Goal: Task Accomplishment & Management: Manage account settings

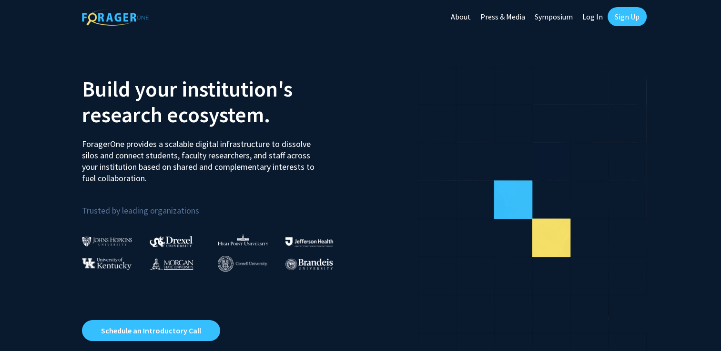
click at [593, 18] on link "Log In" at bounding box center [592, 16] width 30 height 33
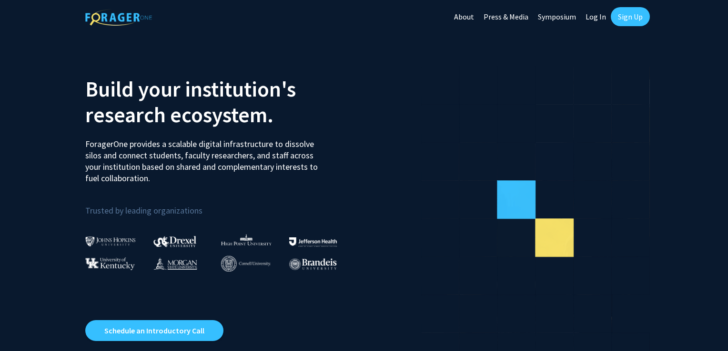
select select
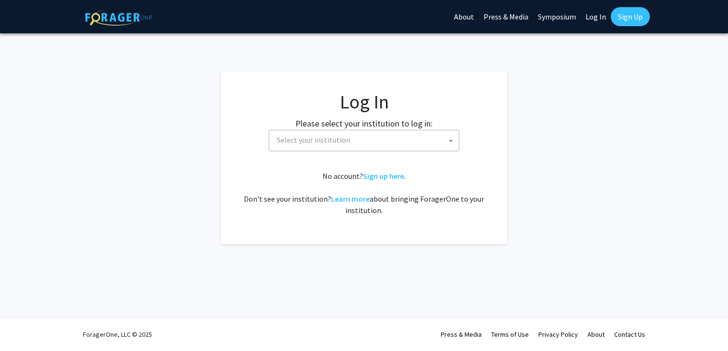
click at [439, 151] on span "Select your institution" at bounding box center [364, 140] width 191 height 21
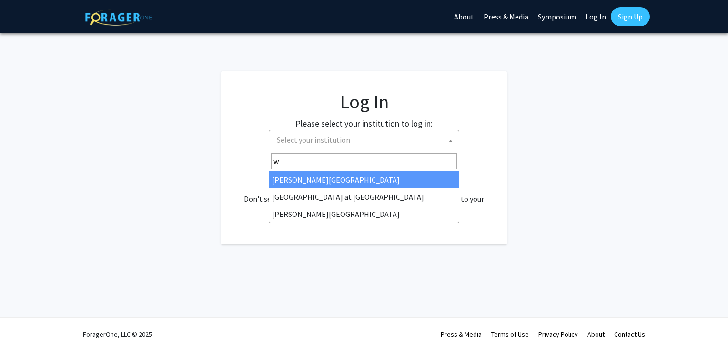
type input "wa"
select select "21"
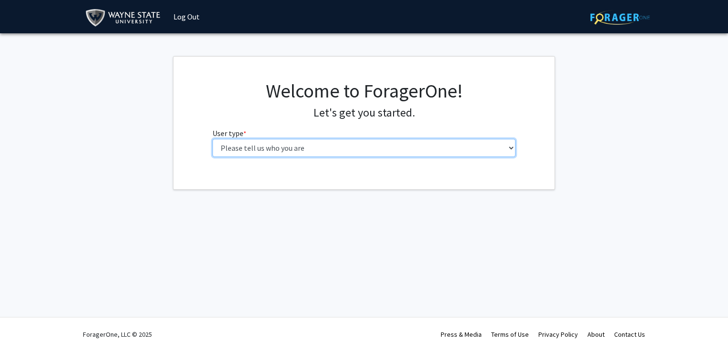
click at [325, 146] on select "Please tell us who you are Undergraduate Student Master's Student Doctoral Cand…" at bounding box center [363, 148] width 303 height 18
select select "1: undergrad"
click at [212, 139] on select "Please tell us who you are Undergraduate Student Master's Student Doctoral Cand…" at bounding box center [363, 148] width 303 height 18
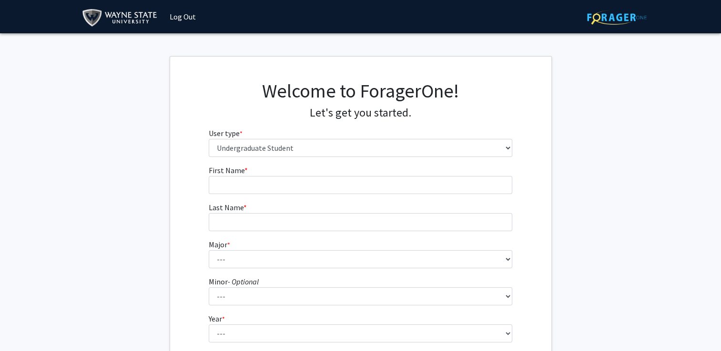
click at [267, 195] on form "First Name * required Last Name * required Major * required --- Accounting Afri…" at bounding box center [360, 281] width 303 height 232
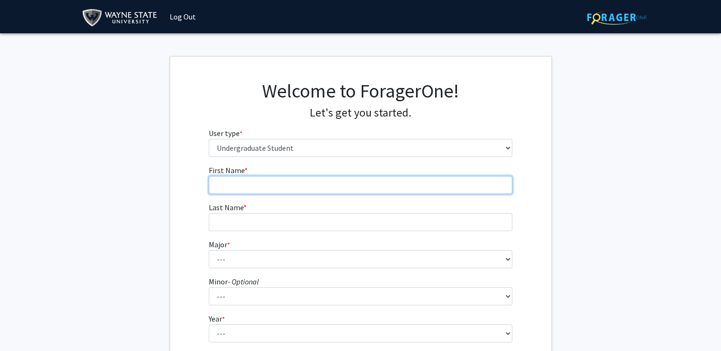
click at [265, 193] on input "First Name * required" at bounding box center [360, 185] width 303 height 18
type input "Farah"
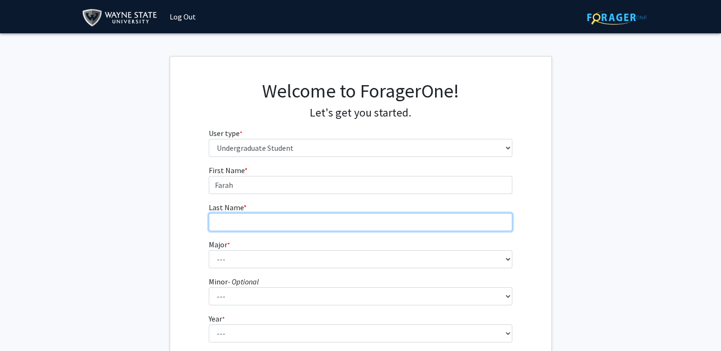
type input "Fehidat"
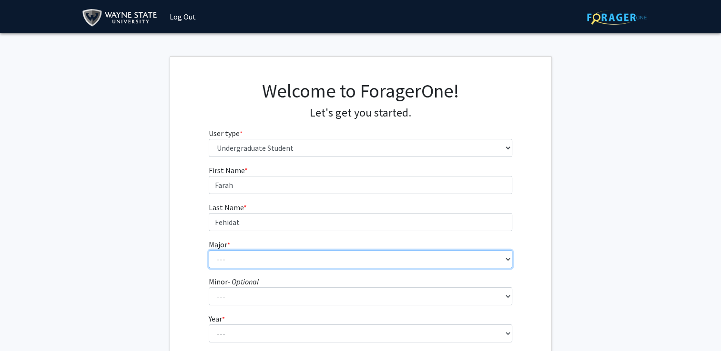
click at [237, 257] on select "--- Accounting African American Studies Anthropology [MEDICAL_DATA] Arabic for …" at bounding box center [360, 260] width 303 height 18
select select "65: 1845"
click at [209, 251] on select "--- Accounting African American Studies Anthropology [MEDICAL_DATA] Arabic for …" at bounding box center [360, 260] width 303 height 18
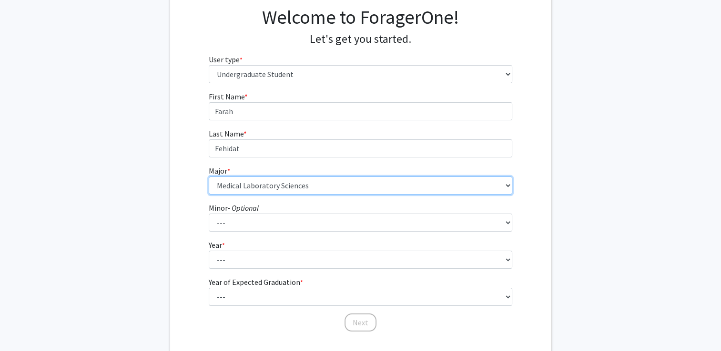
scroll to position [116, 0]
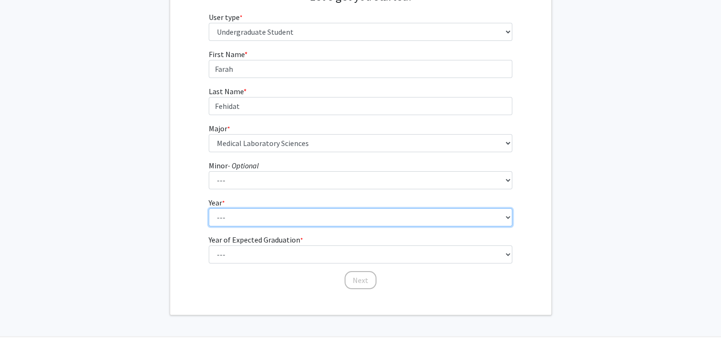
click at [225, 216] on select "--- First-year Sophomore Junior Senior Postbaccalaureate Certificate" at bounding box center [360, 218] width 303 height 18
select select "1: first-year"
click at [209, 209] on select "--- First-year Sophomore Junior Senior Postbaccalaureate Certificate" at bounding box center [360, 218] width 303 height 18
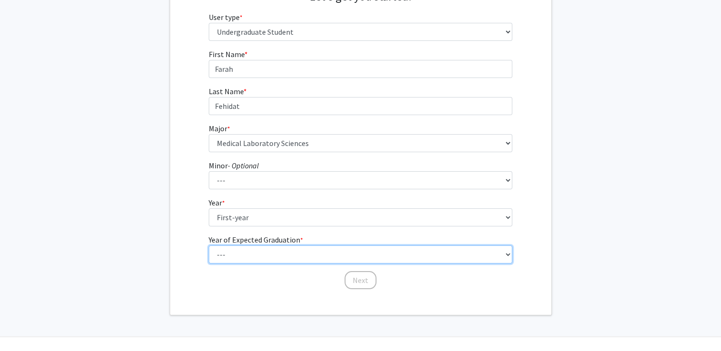
click at [231, 251] on select "--- 2025 2026 2027 2028 2029 2030 2031 2032 2033 2034" at bounding box center [360, 255] width 303 height 18
select select "5: 2029"
click at [209, 246] on select "--- 2025 2026 2027 2028 2029 2030 2031 2032 2033 2034" at bounding box center [360, 255] width 303 height 18
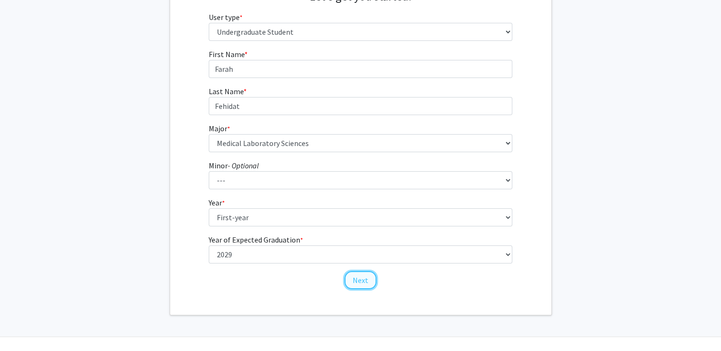
click at [360, 282] on button "Next" at bounding box center [360, 280] width 32 height 18
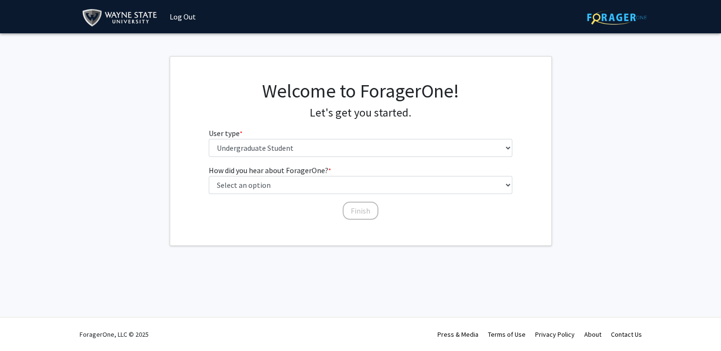
scroll to position [0, 0]
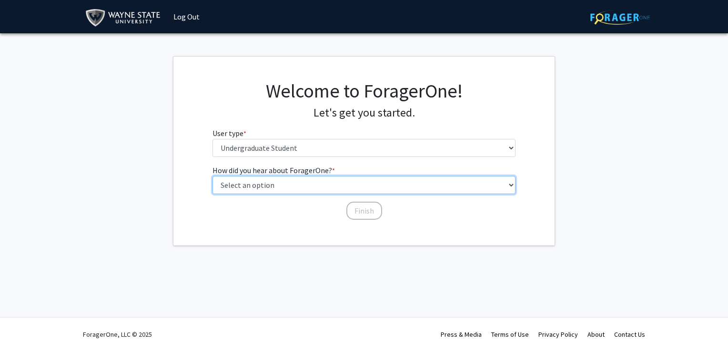
click at [282, 187] on select "Select an option Peer/student recommendation Faculty/staff recommendation Unive…" at bounding box center [363, 185] width 303 height 18
select select "2: faculty_recommendation"
click at [212, 176] on select "Select an option Peer/student recommendation Faculty/staff recommendation Unive…" at bounding box center [363, 185] width 303 height 18
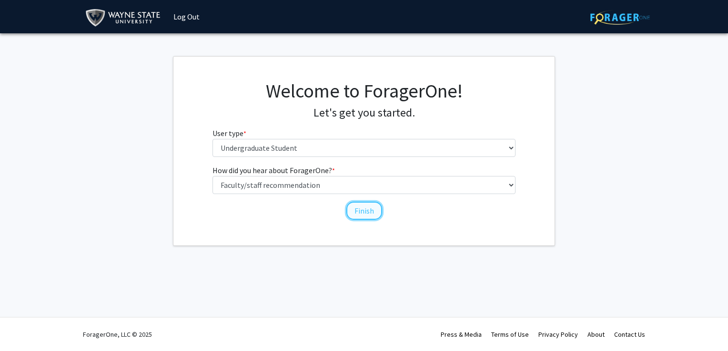
click at [362, 213] on button "Finish" at bounding box center [364, 211] width 36 height 18
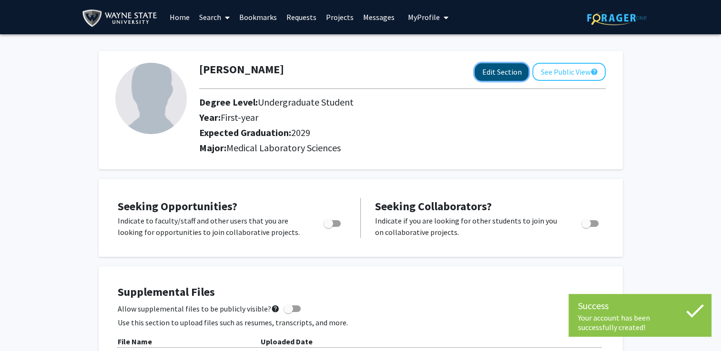
click at [502, 73] on button "Edit Section" at bounding box center [501, 72] width 54 height 18
select select "first-year"
select select "2029"
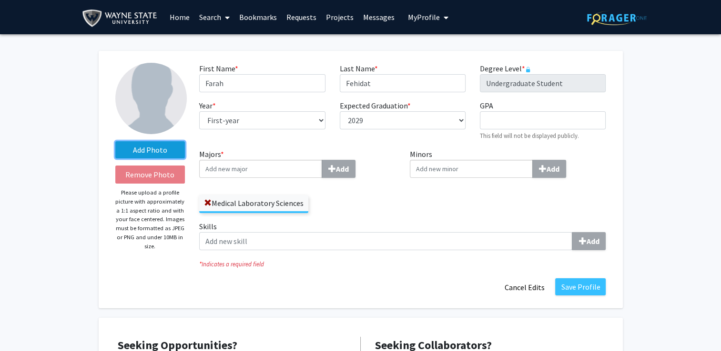
click at [146, 157] on label "Add Photo" at bounding box center [150, 149] width 70 height 17
click at [0, 0] on input "Add Photo" at bounding box center [0, 0] width 0 height 0
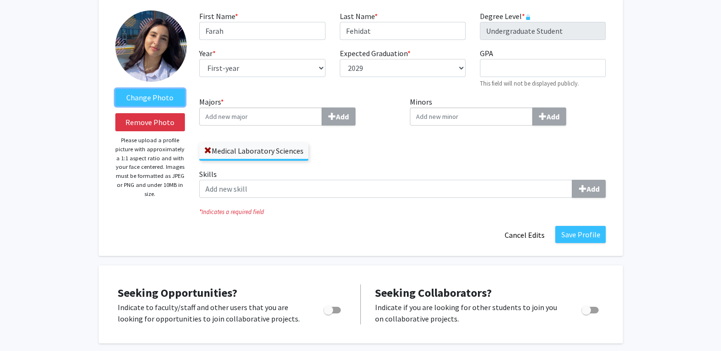
scroll to position [55, 0]
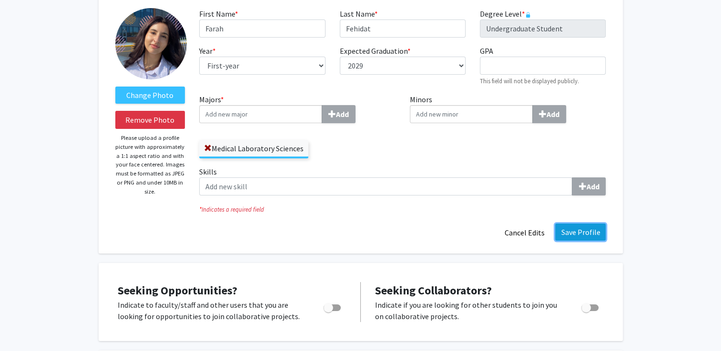
click at [569, 232] on button "Save Profile" at bounding box center [580, 232] width 50 height 17
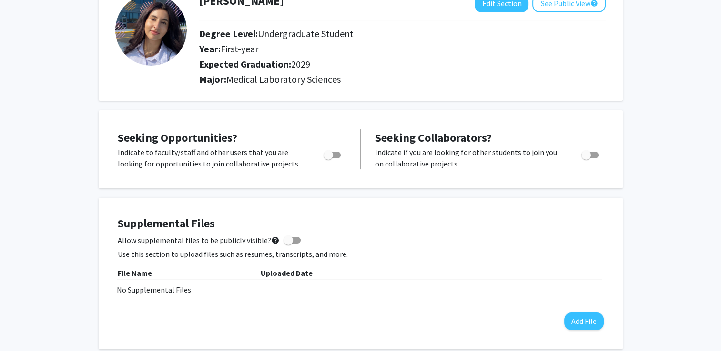
scroll to position [0, 0]
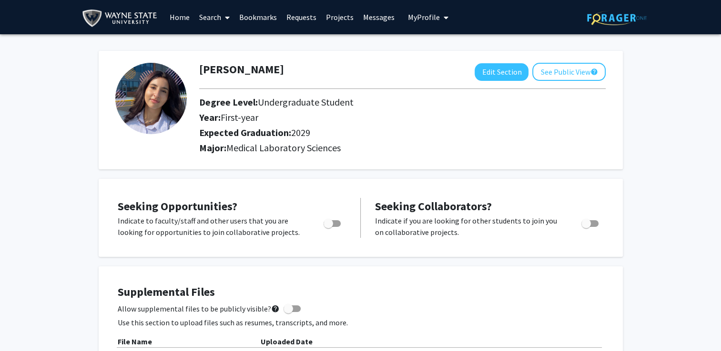
click at [227, 19] on icon at bounding box center [227, 18] width 5 height 8
click at [176, 18] on link "Home" at bounding box center [180, 16] width 30 height 33
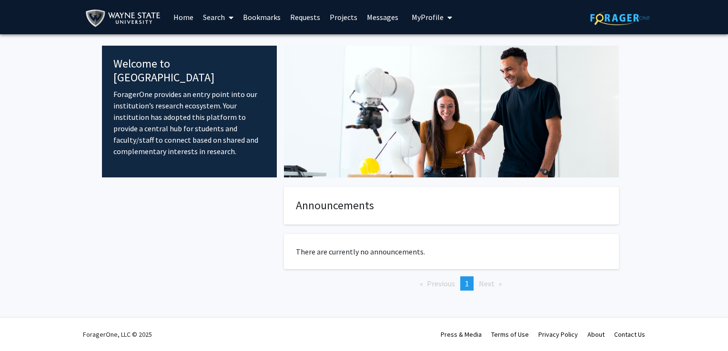
click at [339, 17] on link "Projects" at bounding box center [343, 16] width 37 height 33
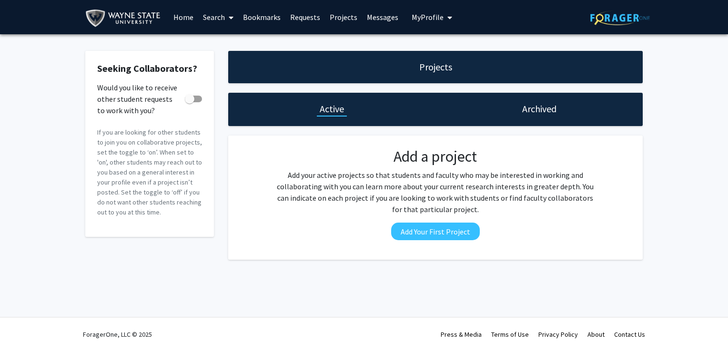
click at [333, 14] on link "Projects" at bounding box center [343, 16] width 37 height 33
click at [291, 13] on link "Requests" at bounding box center [305, 16] width 40 height 33
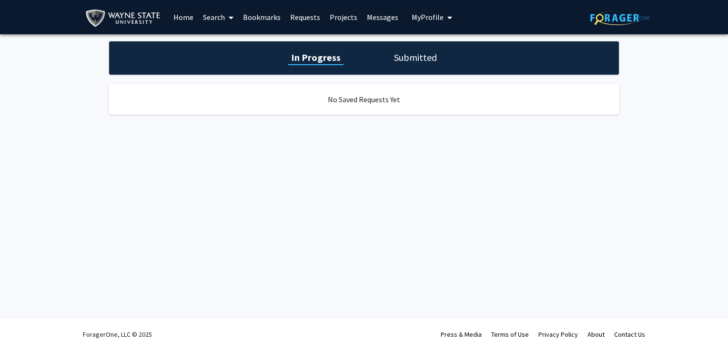
click at [262, 18] on link "Bookmarks" at bounding box center [261, 16] width 47 height 33
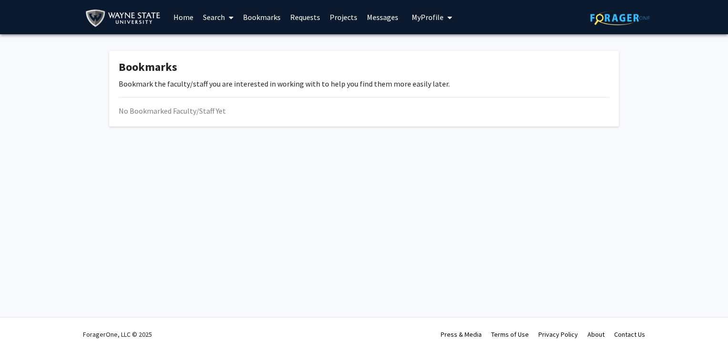
click at [229, 17] on icon at bounding box center [231, 18] width 5 height 8
click at [230, 39] on span "Faculty/Staff" at bounding box center [233, 43] width 70 height 19
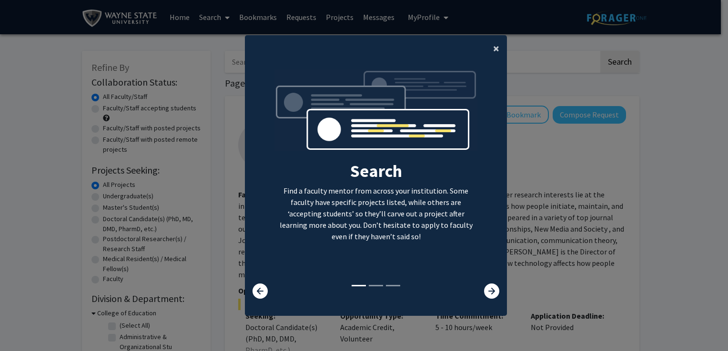
click at [494, 49] on span "×" at bounding box center [496, 48] width 6 height 15
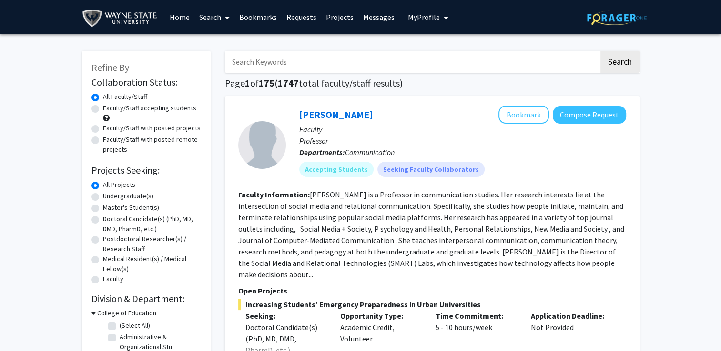
click at [130, 196] on label "Undergraduate(s)" at bounding box center [128, 196] width 50 height 10
click at [109, 196] on input "Undergraduate(s)" at bounding box center [106, 194] width 6 height 6
radio input "true"
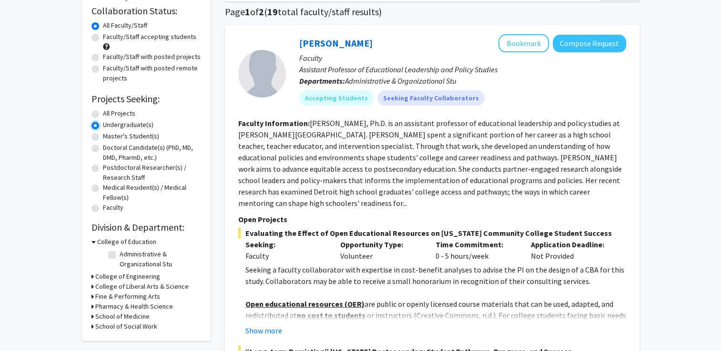
scroll to position [72, 0]
click at [137, 40] on label "Faculty/Staff accepting students" at bounding box center [149, 36] width 93 height 10
click at [109, 38] on input "Faculty/Staff accepting students" at bounding box center [106, 34] width 6 height 6
radio input "true"
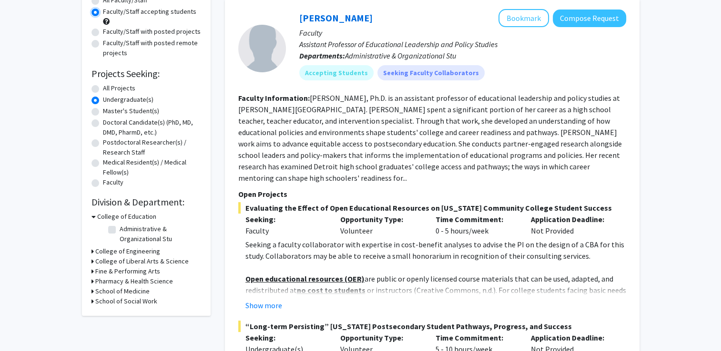
scroll to position [109, 0]
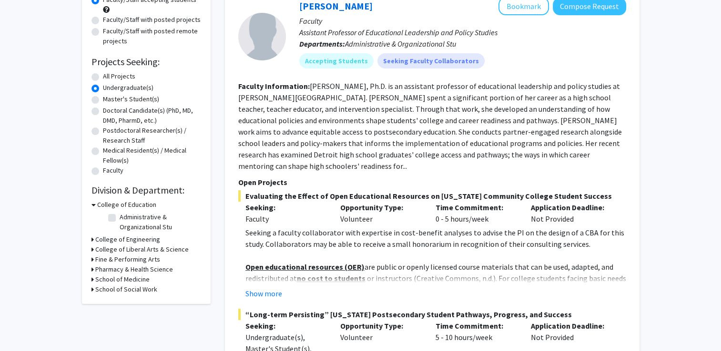
click at [91, 281] on icon at bounding box center [92, 280] width 2 height 10
click at [116, 292] on fg-checkbox "Obstetrics/Gynecology Obstetrics/Gynecology" at bounding box center [153, 292] width 90 height 11
click at [120, 291] on label "Obstetrics/Gynecology" at bounding box center [154, 292] width 68 height 10
click at [120, 291] on input "Obstetrics/Gynecology" at bounding box center [123, 290] width 6 height 6
checkbox input "true"
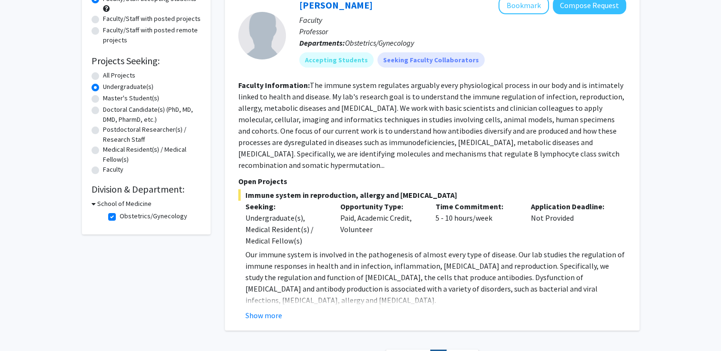
scroll to position [110, 0]
click at [95, 202] on icon at bounding box center [93, 204] width 4 height 10
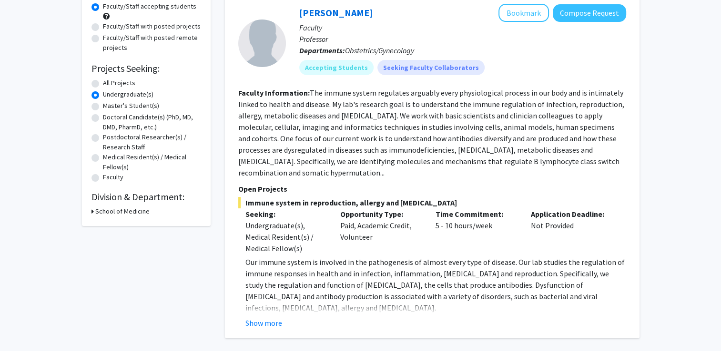
scroll to position [105, 0]
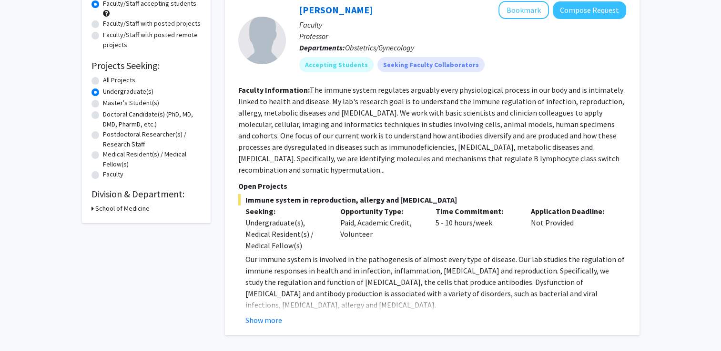
click at [97, 211] on h3 "School of Medicine" at bounding box center [122, 209] width 54 height 10
click at [120, 222] on label "Obstetrics/Gynecology" at bounding box center [154, 221] width 68 height 10
click at [120, 222] on input "Obstetrics/Gynecology" at bounding box center [123, 219] width 6 height 6
checkbox input "false"
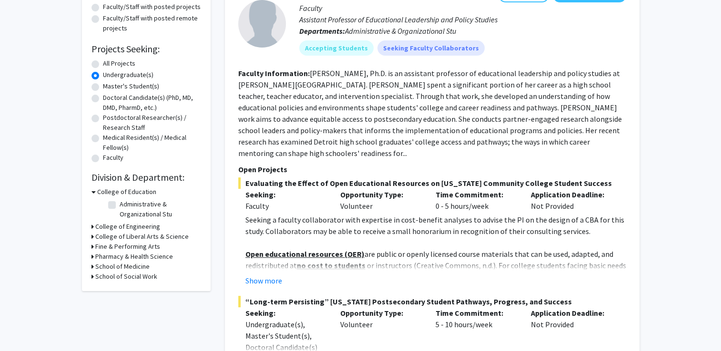
scroll to position [122, 0]
click at [120, 226] on h3 "College of Engineering" at bounding box center [127, 226] width 65 height 10
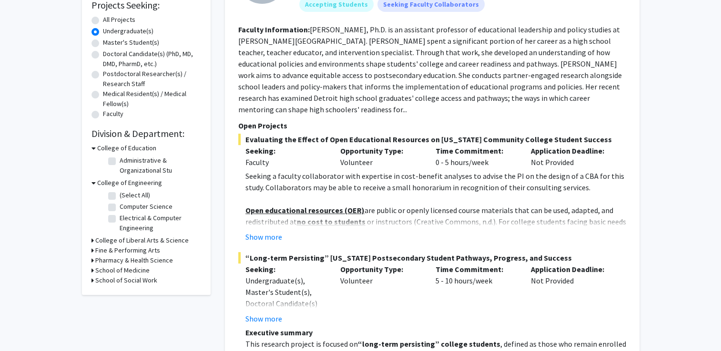
scroll to position [166, 0]
click at [124, 239] on h3 "College of Liberal Arts & Science" at bounding box center [141, 240] width 93 height 10
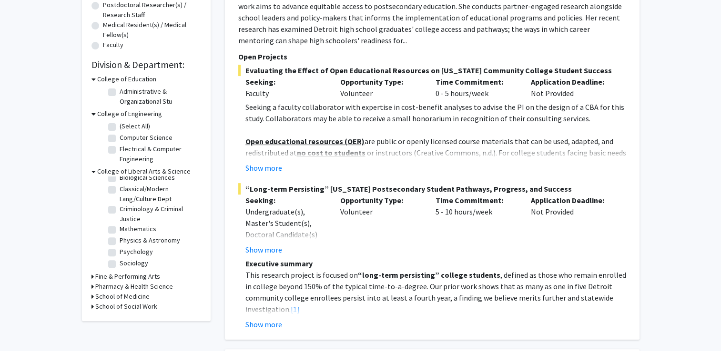
scroll to position [0, 0]
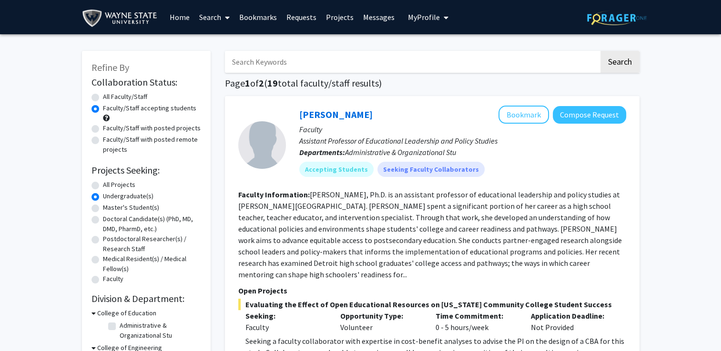
click at [421, 20] on span "My Profile" at bounding box center [424, 17] width 32 height 10
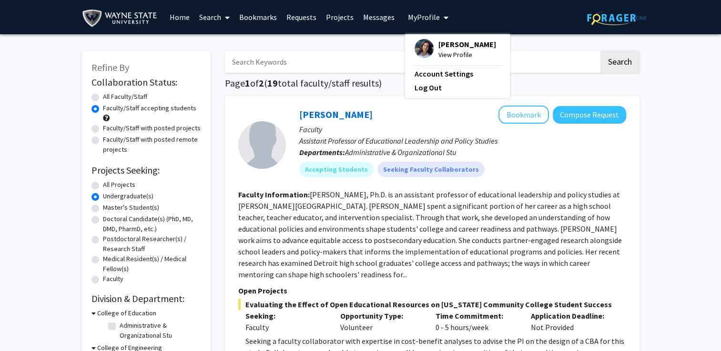
click at [438, 48] on span "[PERSON_NAME]" at bounding box center [467, 44] width 58 height 10
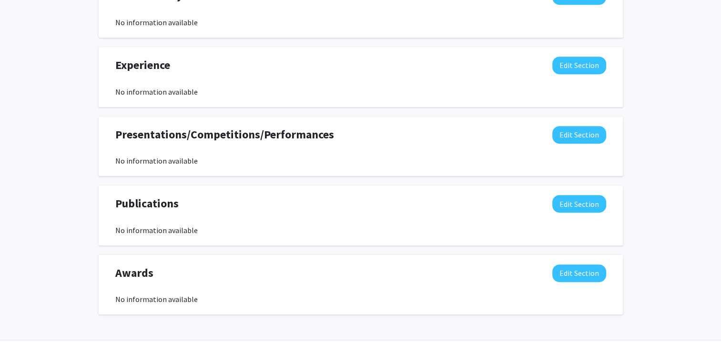
scroll to position [521, 0]
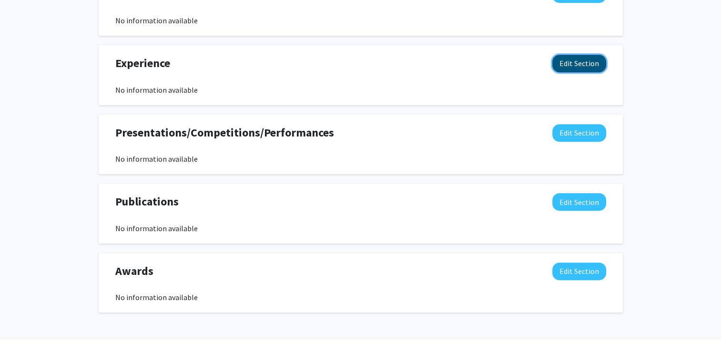
click at [580, 65] on button "Edit Section" at bounding box center [579, 64] width 54 height 18
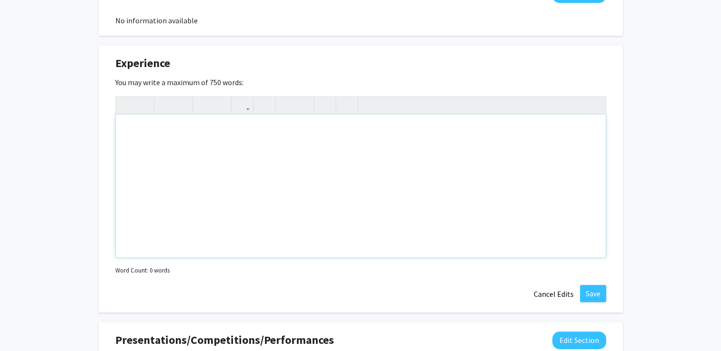
click at [398, 152] on div "Note to users with screen readers: Please deactivate our accessibility plugin f…" at bounding box center [361, 186] width 490 height 143
paste div "Note to users with screen readers: Please deactivate our accessibility plugin f…"
type textarea "<p>Student Researcher, [GEOGRAPHIC_DATA][US_STATE]</p><br><p>Investigated an Al…"
click at [297, 105] on button "button" at bounding box center [302, 105] width 17 height 17
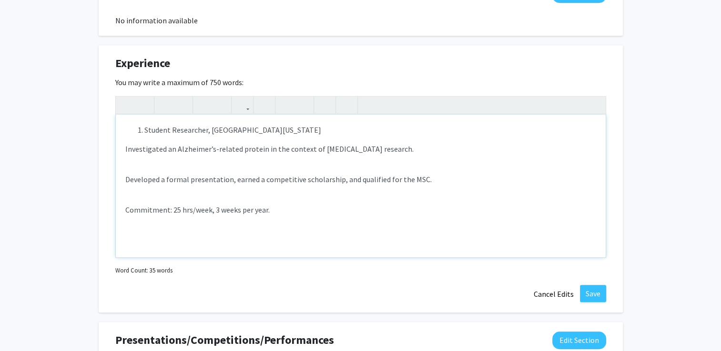
click at [123, 149] on div "Student Researcher, [GEOGRAPHIC_DATA][US_STATE] Investigated an Alzheimer’s-rel…" at bounding box center [361, 186] width 490 height 143
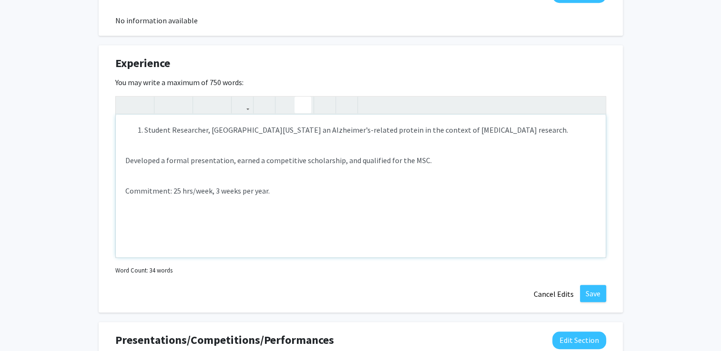
type textarea "<ol><li>Student Researcher, [GEOGRAPHIC_DATA][US_STATE]</li><li>Investigated an…"
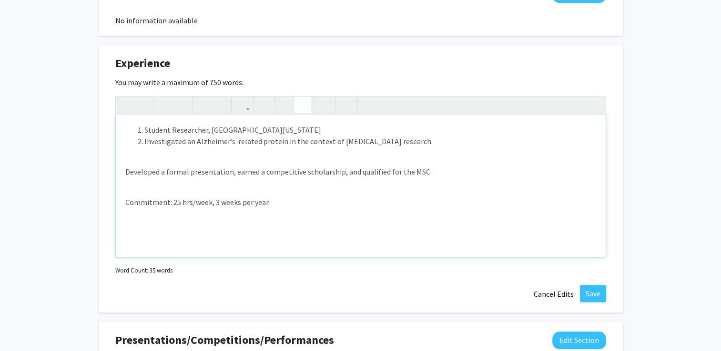
click at [124, 149] on div "Student Researcher, [GEOGRAPHIC_DATA][US_STATE] Investigated an Alzheimer’s-rel…" at bounding box center [361, 186] width 490 height 143
click at [148, 142] on li "Investigated an Alzheimer’s-related protein in the context of [MEDICAL_DATA] re…" at bounding box center [370, 141] width 452 height 11
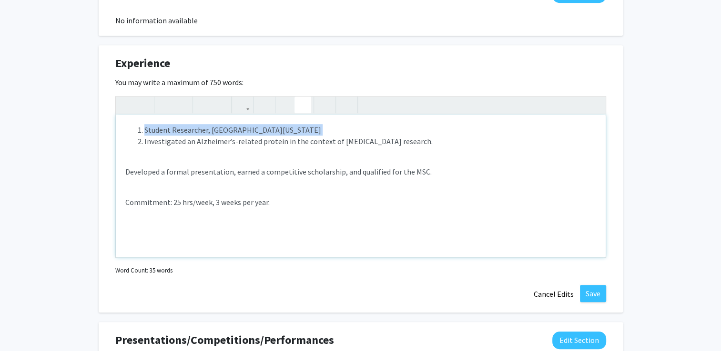
click at [148, 142] on li "Investigated an Alzheimer’s-related protein in the context of [MEDICAL_DATA] re…" at bounding box center [370, 141] width 452 height 11
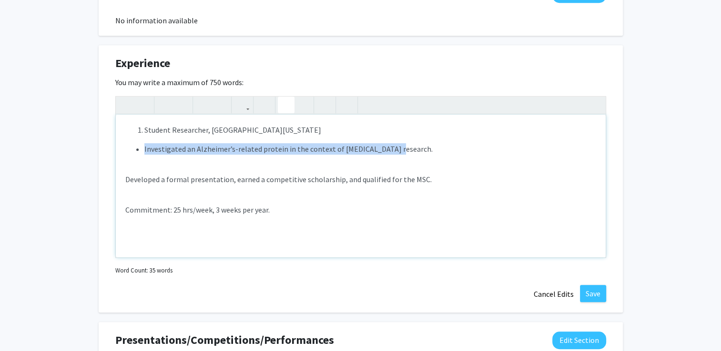
click at [284, 103] on icon "button" at bounding box center [286, 105] width 8 height 16
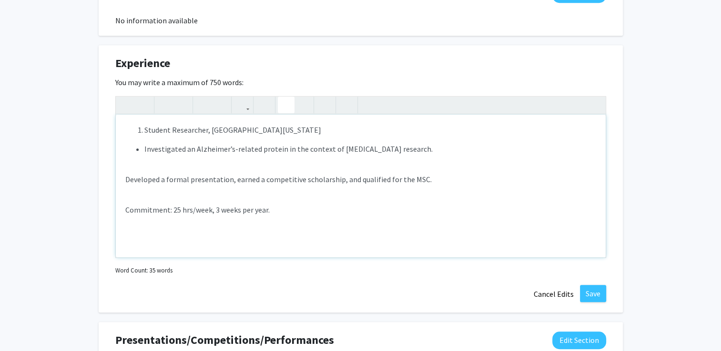
click at [129, 180] on p "Developed a formal presentation, earned a competitive scholarship, and qualifie…" at bounding box center [360, 179] width 471 height 11
click at [304, 105] on icon "button" at bounding box center [303, 105] width 8 height 16
click at [243, 210] on p "Commitment: 25 hrs/week, 3 weeks per year." at bounding box center [360, 209] width 471 height 11
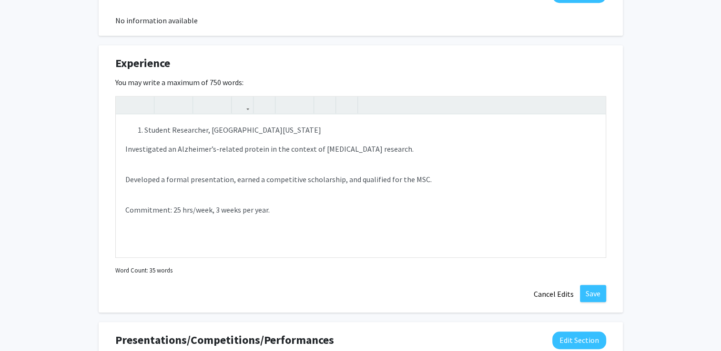
click at [110, 166] on div "Experience Edit Section You may write a maximum of 750 words: <ol><li>Student R…" at bounding box center [361, 179] width 524 height 268
click at [125, 165] on div "Student Researcher, [GEOGRAPHIC_DATA][US_STATE] Investigated an Alzheimer’s-rel…" at bounding box center [361, 186] width 490 height 143
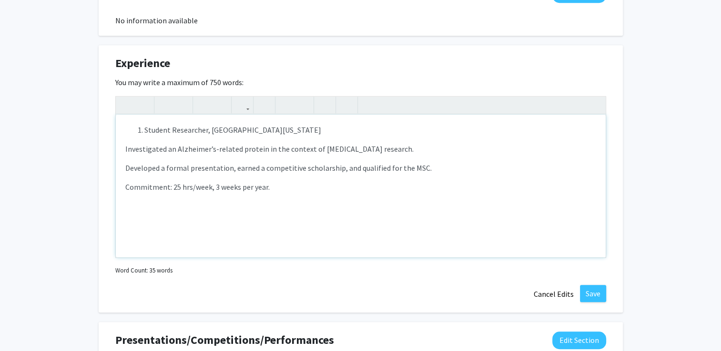
click at [152, 176] on div "Student Researcher, [GEOGRAPHIC_DATA][US_STATE] Investigated an Alzheimer’s-rel…" at bounding box center [361, 186] width 490 height 143
click at [315, 186] on p "Commitment: 25 hrs/week, 3 weeks per year." at bounding box center [360, 186] width 471 height 11
click at [304, 107] on icon "button" at bounding box center [303, 105] width 8 height 16
click at [144, 204] on li "Note to users with screen readers: Please deactivate our accessibility plugin f…" at bounding box center [370, 206] width 452 height 11
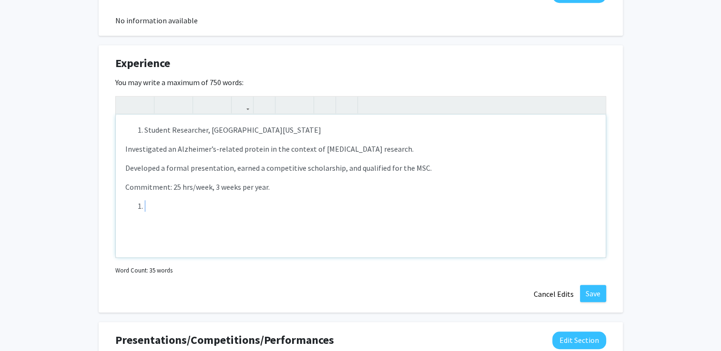
click at [144, 205] on li "Note to users with screen readers: Please deactivate our accessibility plugin f…" at bounding box center [370, 206] width 452 height 11
click at [144, 127] on li "Student Researcher, [GEOGRAPHIC_DATA][US_STATE]" at bounding box center [370, 129] width 452 height 11
click at [309, 106] on button "button" at bounding box center [302, 105] width 17 height 17
click at [126, 129] on span "Student Researcher, [GEOGRAPHIC_DATA][US_STATE]" at bounding box center [213, 130] width 177 height 10
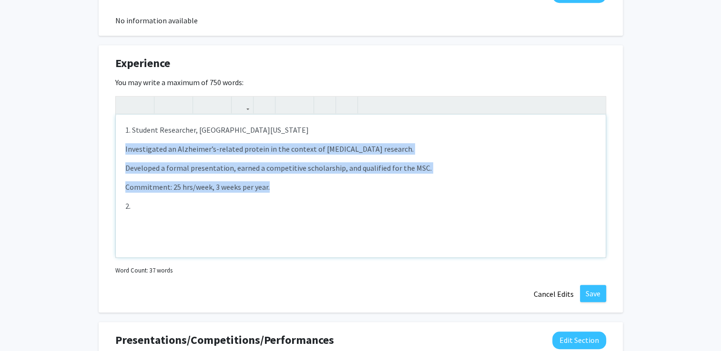
drag, startPoint x: 122, startPoint y: 146, endPoint x: 276, endPoint y: 183, distance: 158.4
click at [276, 183] on div "1. Student Researcher, [GEOGRAPHIC_DATA][US_STATE] Investigated an Alzheimer’s-…" at bounding box center [361, 186] width 490 height 143
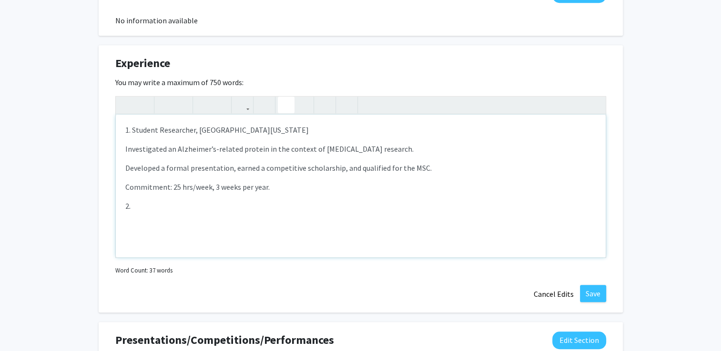
click at [280, 107] on button "button" at bounding box center [286, 105] width 17 height 17
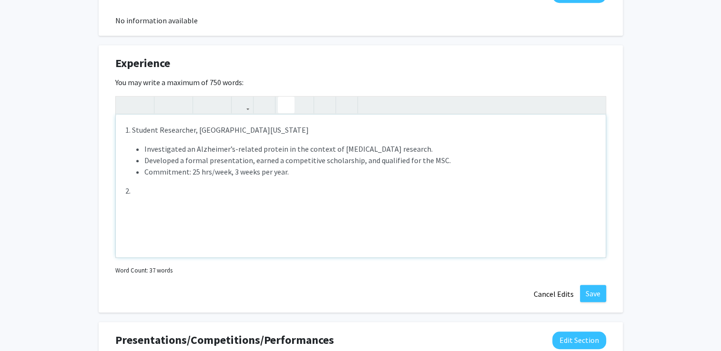
click at [167, 132] on span "1. Student Researcher, [GEOGRAPHIC_DATA][US_STATE]" at bounding box center [216, 130] width 183 height 10
click at [381, 146] on li "Investigated an Alzheimer’s-related protein in the context of [MEDICAL_DATA] re…" at bounding box center [370, 148] width 452 height 11
click at [391, 151] on li "Investigated an Alzheimer’s-related protein in the context of [MEDICAL_DATA] re…" at bounding box center [370, 148] width 452 height 11
click at [154, 186] on p "2." at bounding box center [360, 190] width 471 height 11
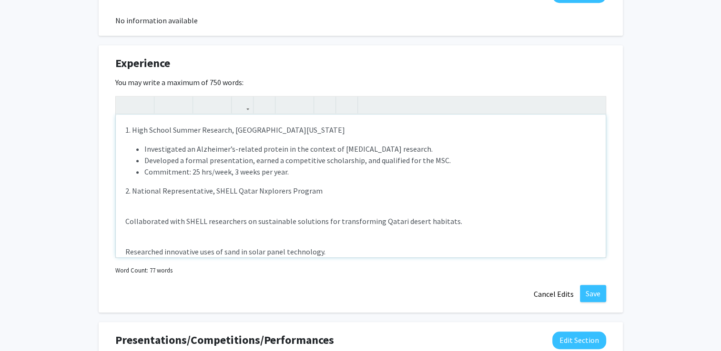
click at [222, 185] on p "2. National Representative, SHELL Qatar Nxplorers Program" at bounding box center [360, 190] width 471 height 11
drag, startPoint x: 212, startPoint y: 190, endPoint x: 132, endPoint y: 186, distance: 79.6
click at [132, 186] on p "2. National Representative, SHELL Qatar Nxplorers Program" at bounding box center [360, 190] width 471 height 11
click at [120, 217] on div "1. High School Summer Research, [GEOGRAPHIC_DATA][US_STATE] Investigated an Alz…" at bounding box center [361, 186] width 490 height 143
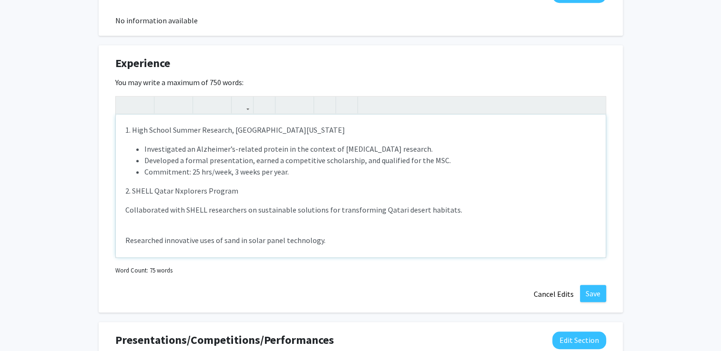
click at [120, 217] on div "1. High School Summer Research, [GEOGRAPHIC_DATA][US_STATE] Investigated an Alz…" at bounding box center [361, 186] width 490 height 143
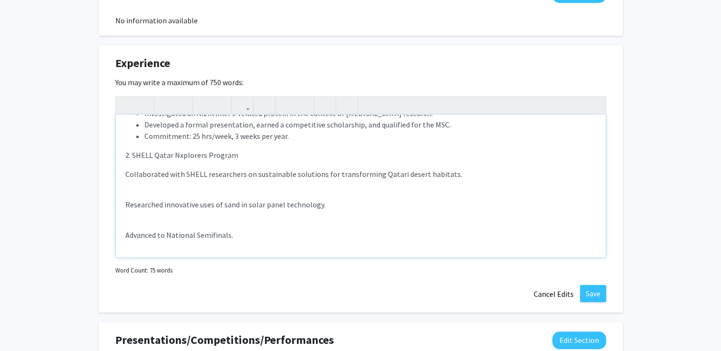
click at [128, 193] on div "1. High School Summer Research, [GEOGRAPHIC_DATA][US_STATE] Investigated an Alz…" at bounding box center [361, 186] width 490 height 143
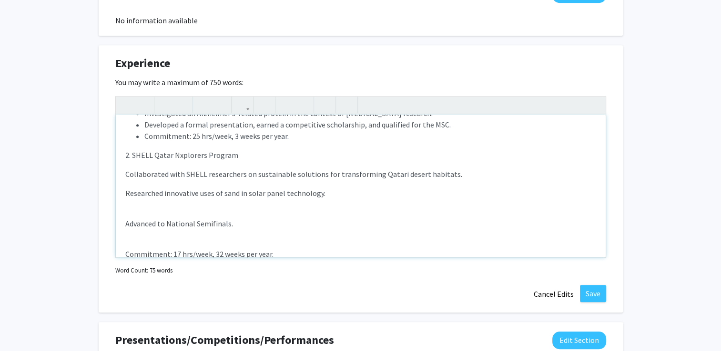
click at [132, 211] on div "1. High School Summer Research, [GEOGRAPHIC_DATA][US_STATE] Investigated an Alz…" at bounding box center [361, 186] width 490 height 143
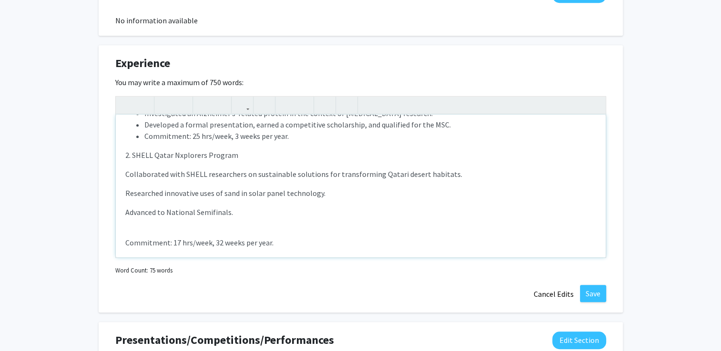
click at [130, 230] on div "1. High School Summer Research, [GEOGRAPHIC_DATA][US_STATE] Investigated an Alz…" at bounding box center [361, 186] width 490 height 143
click at [269, 236] on div "1. High School Summer Research, [GEOGRAPHIC_DATA][US_STATE] Investigated an Alz…" at bounding box center [361, 186] width 490 height 143
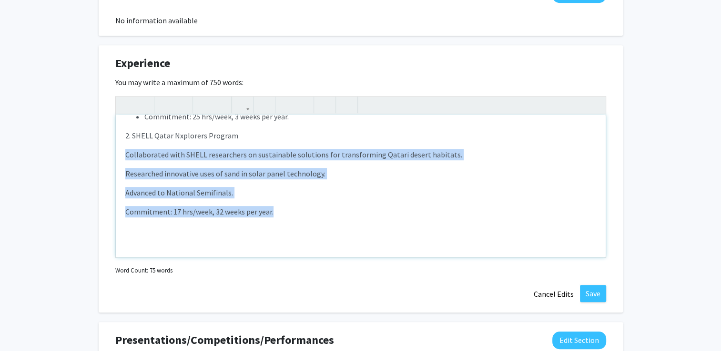
drag, startPoint x: 273, startPoint y: 211, endPoint x: 125, endPoint y: 151, distance: 159.8
click at [125, 151] on div "1. High School Summer Research, [GEOGRAPHIC_DATA][US_STATE] Investigated an Alz…" at bounding box center [361, 186] width 490 height 143
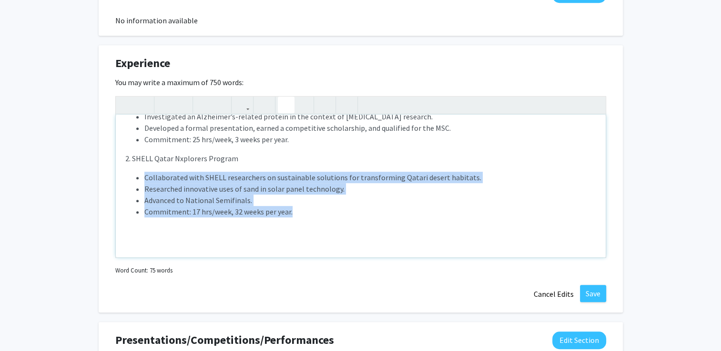
scroll to position [32, 0]
click at [290, 100] on icon "button" at bounding box center [286, 105] width 8 height 16
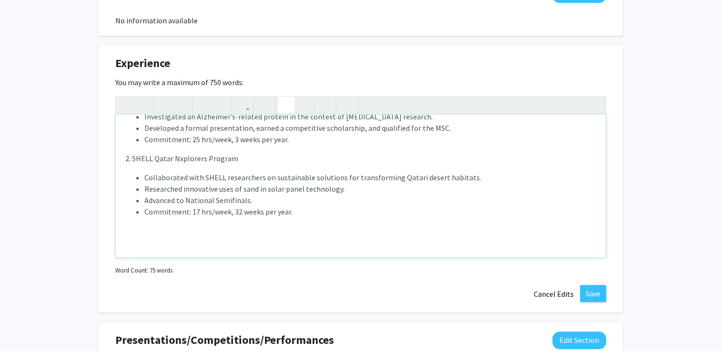
click at [161, 230] on div "1. High School Summer Research, [GEOGRAPHIC_DATA][US_STATE] Investigated an Alz…" at bounding box center [361, 186] width 490 height 143
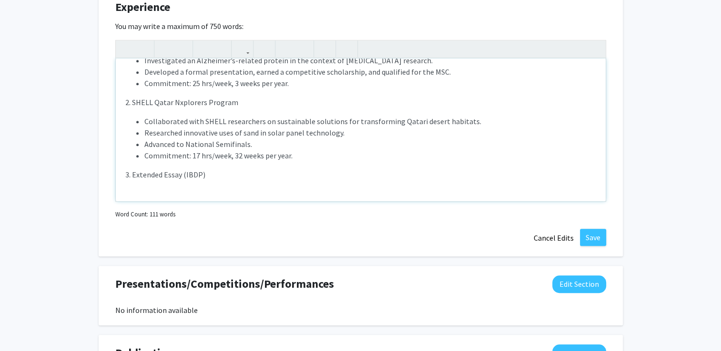
scroll to position [55, 0]
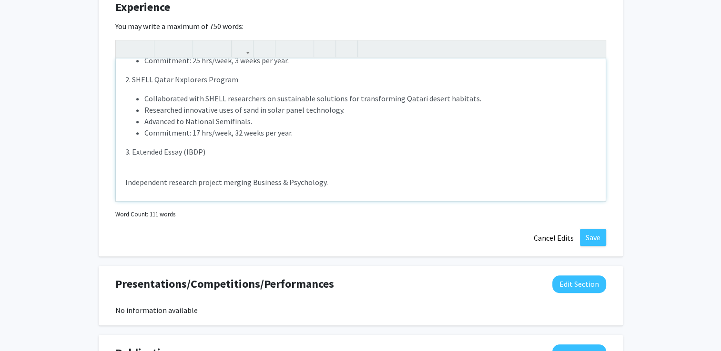
click at [123, 177] on div "1. High School Summer Research, [GEOGRAPHIC_DATA][US_STATE] Investigated an Alz…" at bounding box center [361, 130] width 490 height 143
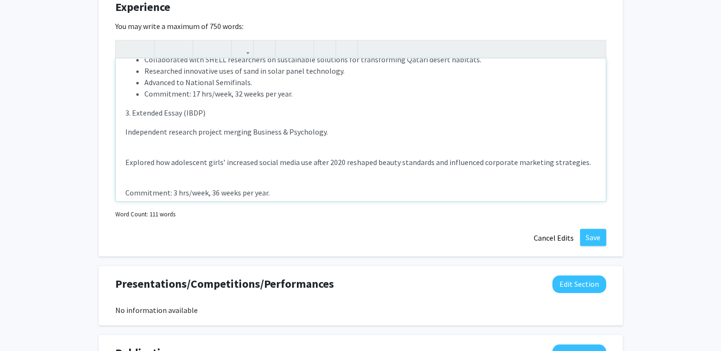
scroll to position [96, 0]
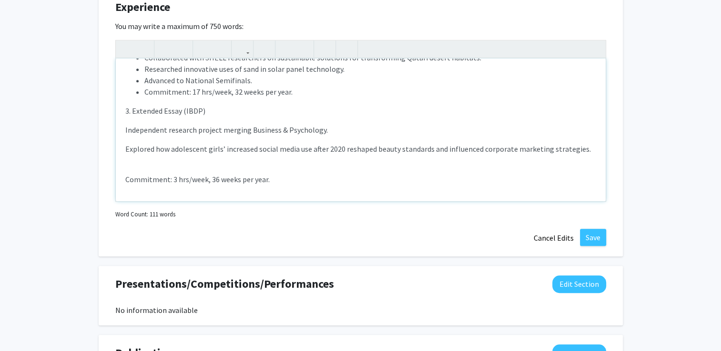
click at [131, 163] on div "1. High School Summer Research, [GEOGRAPHIC_DATA][US_STATE] Investigated an Alz…" at bounding box center [361, 130] width 490 height 143
click at [282, 152] on p "Explored how adolescent girls’ increased social media use after 2020 reshaped b…" at bounding box center [360, 148] width 471 height 11
click at [278, 176] on p "Commitment: 3 hrs/week, 36 weeks per year." at bounding box center [360, 173] width 471 height 23
click at [191, 135] on div "1. High School Summer Research, [GEOGRAPHIC_DATA][US_STATE] Investigated an Alz…" at bounding box center [361, 130] width 490 height 143
drag, startPoint x: 270, startPoint y: 161, endPoint x: 257, endPoint y: 159, distance: 13.2
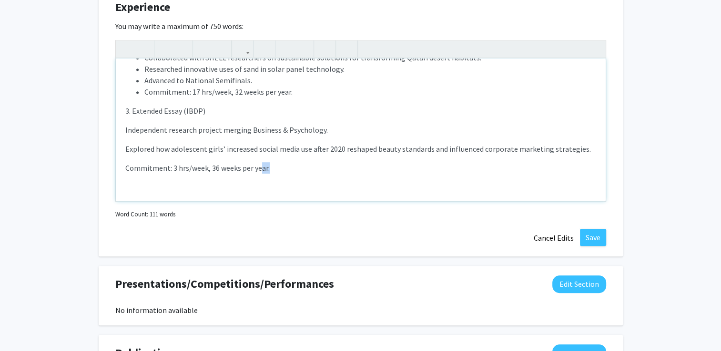
click at [257, 159] on div "1. High School Summer Research, [GEOGRAPHIC_DATA][US_STATE] Investigated an Alz…" at bounding box center [361, 130] width 490 height 143
click at [201, 156] on div "1. High School Summer Research, [GEOGRAPHIC_DATA][US_STATE] Investigated an Alz…" at bounding box center [361, 130] width 490 height 143
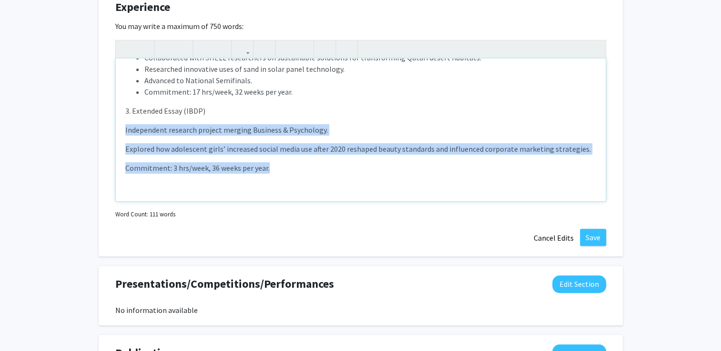
drag, startPoint x: 123, startPoint y: 127, endPoint x: 271, endPoint y: 171, distance: 154.8
click at [271, 171] on div "1. High School Summer Research, [GEOGRAPHIC_DATA][US_STATE] Investigated an Alz…" at bounding box center [361, 130] width 490 height 143
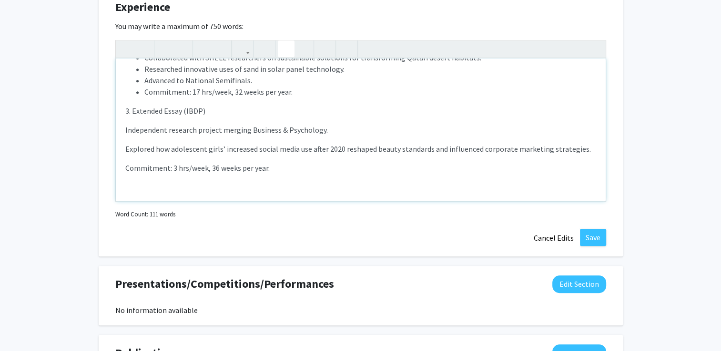
click at [282, 41] on use "button" at bounding box center [282, 41] width 0 height 0
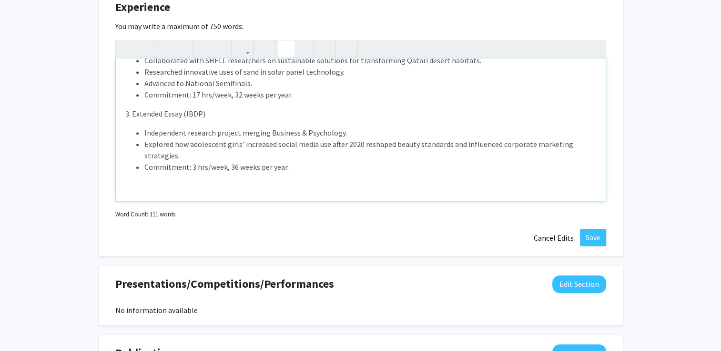
click at [154, 187] on div "1. High School Summer Research, [GEOGRAPHIC_DATA][US_STATE] Investigated an Alz…" at bounding box center [361, 130] width 490 height 143
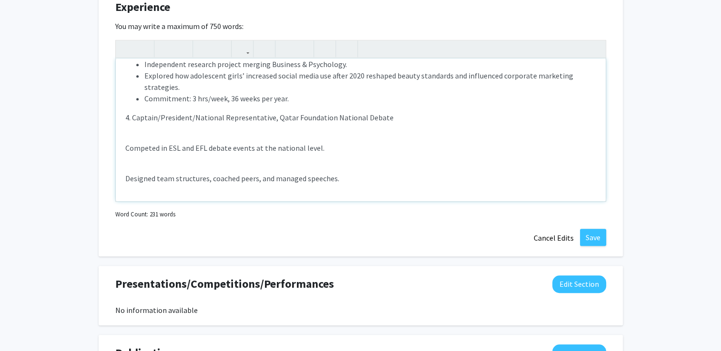
scroll to position [163, 0]
click at [210, 149] on p "Competed in ESL and EFL debate events at the national level." at bounding box center [360, 146] width 471 height 11
click at [267, 117] on p "4. Captain/President/National Representative, Qatar Foundation National Debate" at bounding box center [360, 116] width 471 height 11
drag, startPoint x: 267, startPoint y: 117, endPoint x: 156, endPoint y: 115, distance: 111.0
click at [156, 115] on p "4. Captain/President/National Representative, Qatar Foundation National Debate" at bounding box center [360, 116] width 471 height 11
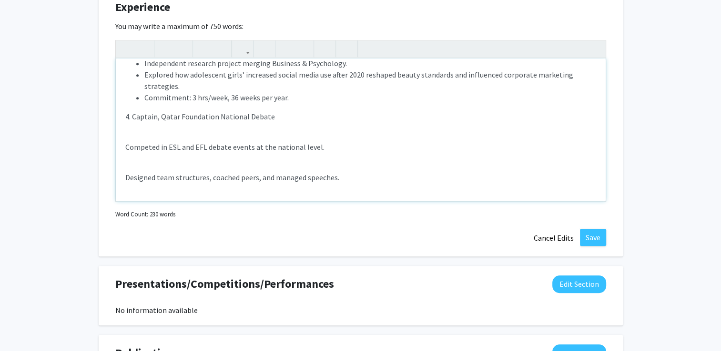
click at [126, 144] on p "Competed in ESL and EFL debate events at the national level." at bounding box center [360, 146] width 471 height 11
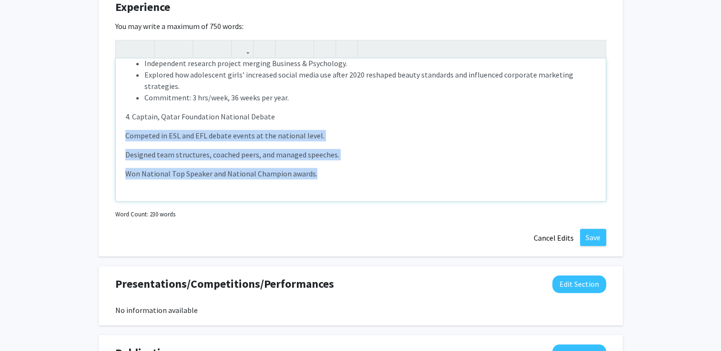
drag, startPoint x: 318, startPoint y: 172, endPoint x: 126, endPoint y: 136, distance: 195.7
click at [126, 136] on div "1. High School Summer Research, [GEOGRAPHIC_DATA][US_STATE] Investigated an Alz…" at bounding box center [361, 130] width 490 height 143
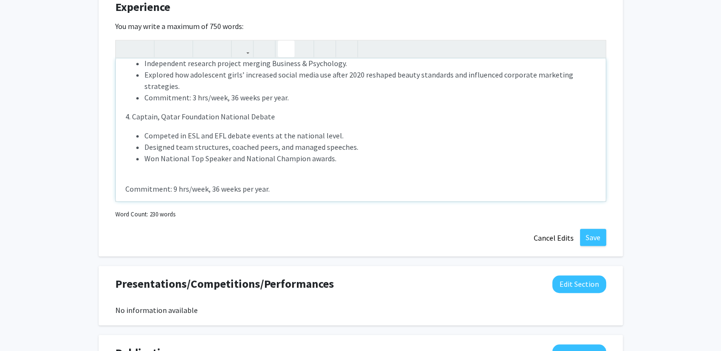
click at [283, 51] on icon "button" at bounding box center [286, 49] width 8 height 16
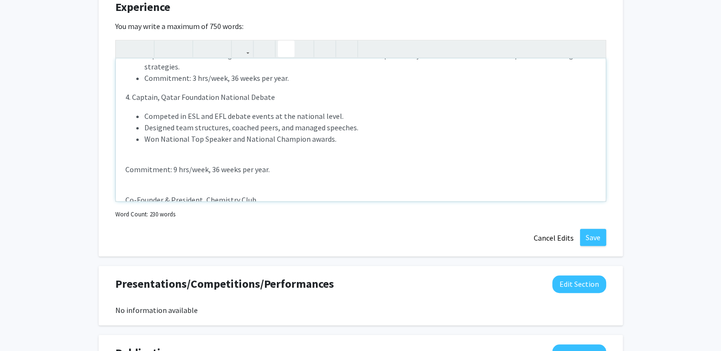
scroll to position [182, 0]
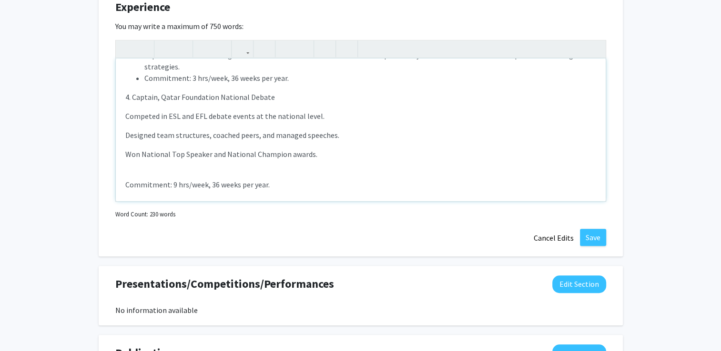
click at [134, 174] on div "1. High School Summer Research, [GEOGRAPHIC_DATA][US_STATE] Investigated an Alz…" at bounding box center [361, 130] width 490 height 143
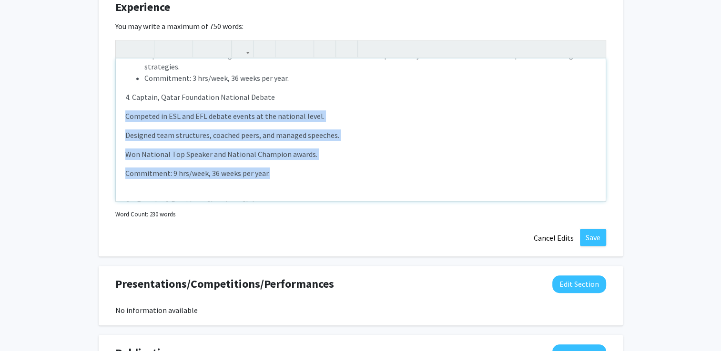
drag, startPoint x: 268, startPoint y: 174, endPoint x: 127, endPoint y: 115, distance: 152.7
click at [127, 115] on div "1. High School Summer Research, [GEOGRAPHIC_DATA][US_STATE] Investigated an Alz…" at bounding box center [361, 130] width 490 height 143
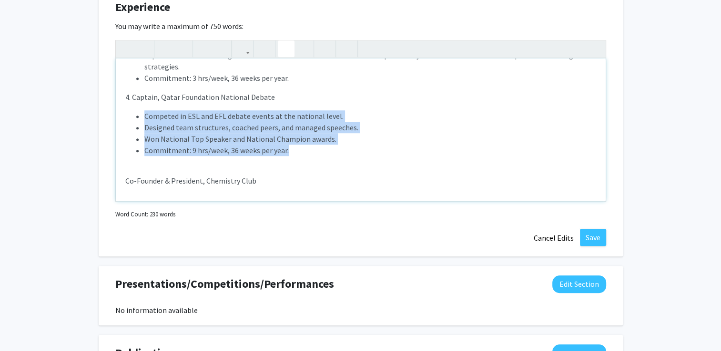
click at [285, 50] on icon "button" at bounding box center [286, 49] width 8 height 16
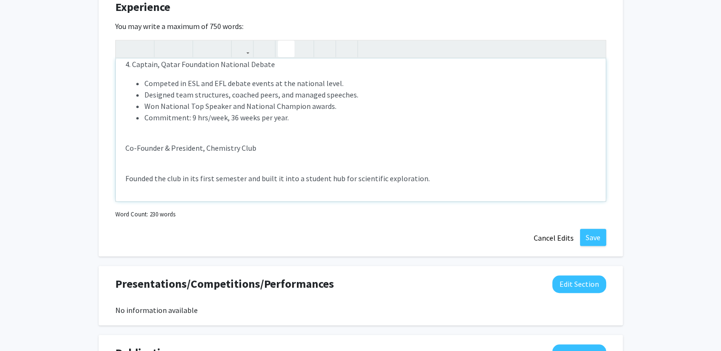
scroll to position [216, 0]
click at [151, 133] on div "1. High School Summer Research, [GEOGRAPHIC_DATA][US_STATE] Investigated an Alz…" at bounding box center [361, 130] width 490 height 143
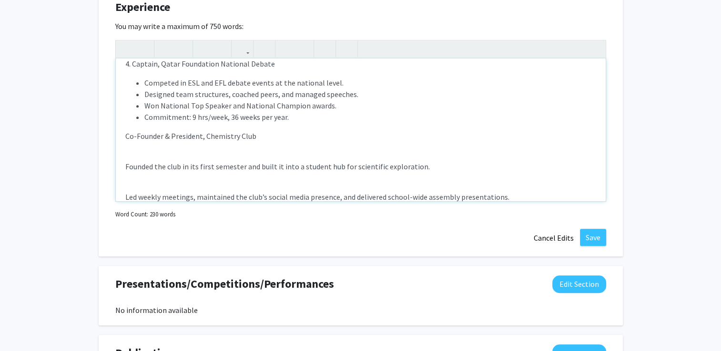
click at [120, 138] on div "1. High School Summer Research, [GEOGRAPHIC_DATA][US_STATE] Investigated an Alz…" at bounding box center [361, 130] width 490 height 143
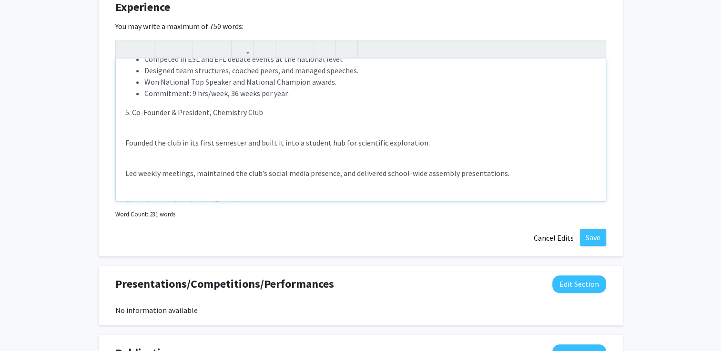
scroll to position [241, 0]
click at [164, 149] on div "1. High School Summer Research, [GEOGRAPHIC_DATA][US_STATE] Investigated an Alz…" at bounding box center [361, 130] width 490 height 143
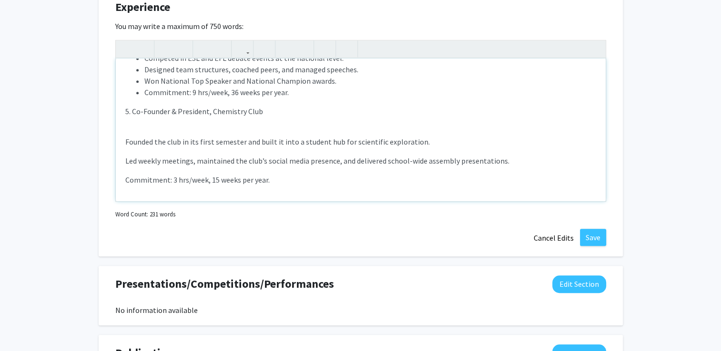
click at [144, 123] on div "1. High School Summer Research, [GEOGRAPHIC_DATA][US_STATE] Investigated an Alz…" at bounding box center [361, 130] width 490 height 143
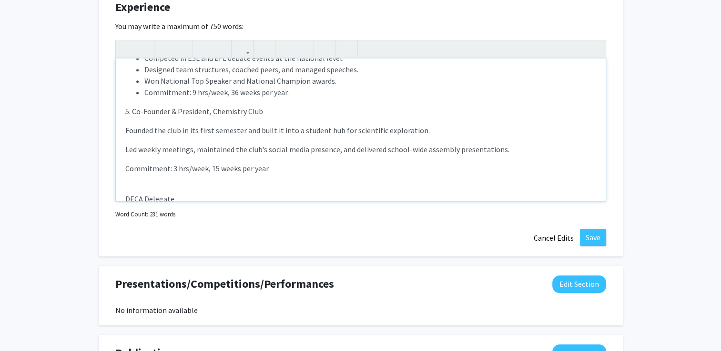
click at [147, 166] on p "Commitment: 3 hrs/week, 15 weeks per year." at bounding box center [360, 168] width 471 height 11
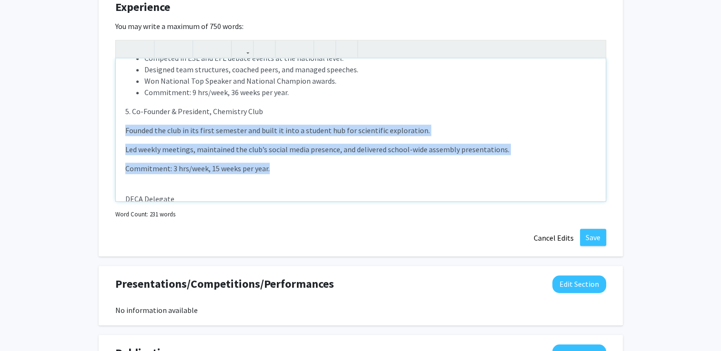
drag, startPoint x: 301, startPoint y: 173, endPoint x: 121, endPoint y: 129, distance: 185.4
click at [121, 129] on div "1. High School Summer Research, [GEOGRAPHIC_DATA][US_STATE] Investigated an Alz…" at bounding box center [361, 130] width 490 height 143
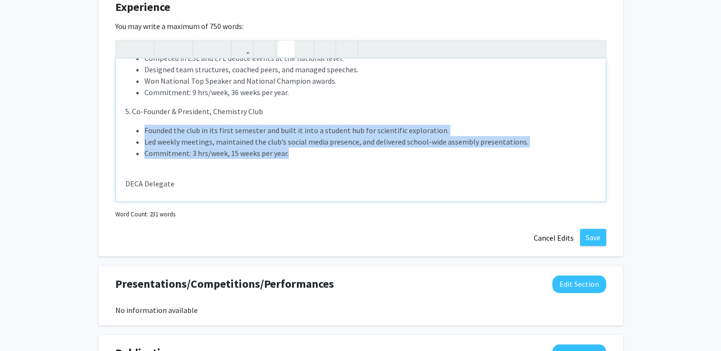
click at [285, 44] on icon "button" at bounding box center [286, 49] width 8 height 16
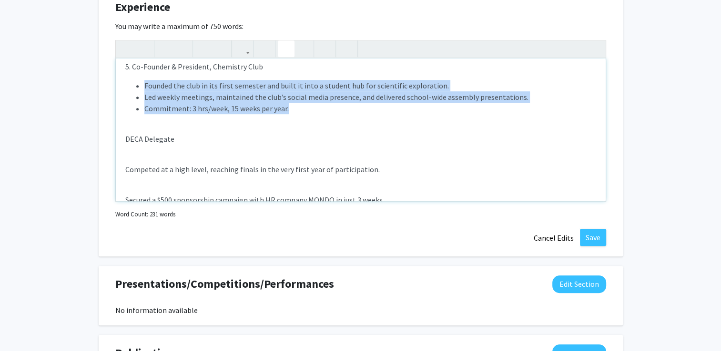
scroll to position [286, 0]
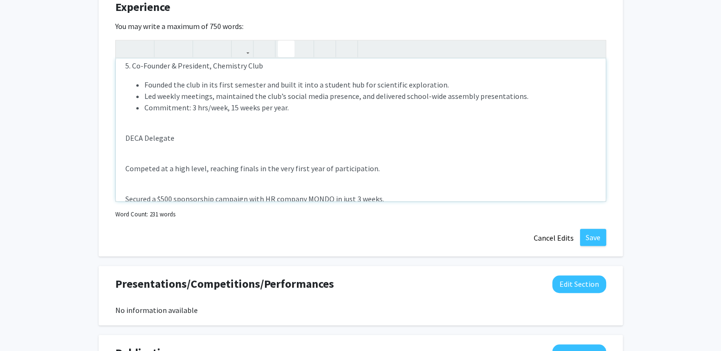
click at [139, 143] on div "1. High School Summer Research, [GEOGRAPHIC_DATA][US_STATE] Investigated an Alz…" at bounding box center [361, 130] width 490 height 143
click at [135, 129] on div "1. High School Summer Research, [GEOGRAPHIC_DATA][US_STATE] Investigated an Alz…" at bounding box center [361, 130] width 490 height 143
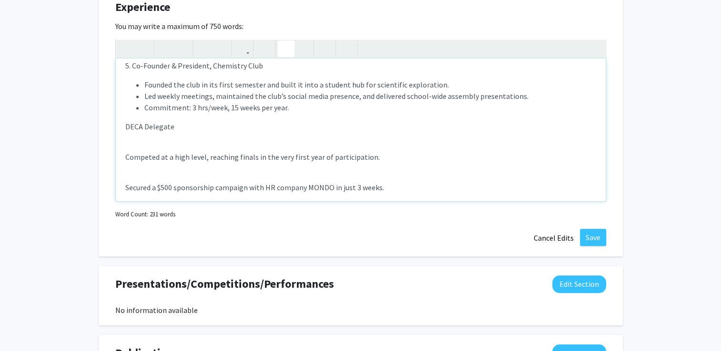
click at [119, 126] on div "1. High School Summer Research, [GEOGRAPHIC_DATA][US_STATE] Investigated an Alz…" at bounding box center [361, 130] width 490 height 143
click at [131, 147] on div "1. High School Summer Research, [GEOGRAPHIC_DATA][US_STATE] Investigated an Alz…" at bounding box center [361, 130] width 490 height 143
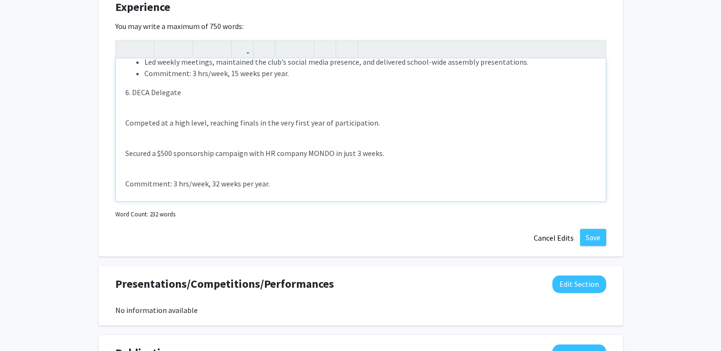
scroll to position [326, 0]
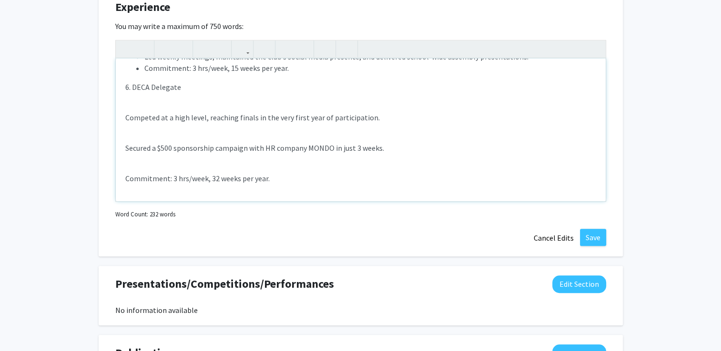
click at [222, 148] on p "Secured a $500 sponsorship campaign with HR company MONDO in just 3 weeks." at bounding box center [360, 147] width 471 height 11
click at [268, 150] on p "Secured a $500 sponsorship campaign with HR company MONDO in just 3 weeks." at bounding box center [360, 147] width 471 height 11
click at [347, 146] on p "Secured a $500 sponsorship campaign with corporate company MONDO in just 3 week…" at bounding box center [360, 147] width 471 height 11
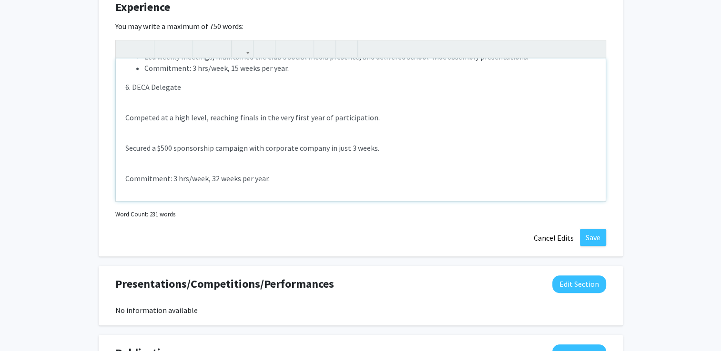
click at [118, 117] on div "1. High School Summer Research, [GEOGRAPHIC_DATA][US_STATE] Investigated an Alz…" at bounding box center [361, 130] width 490 height 143
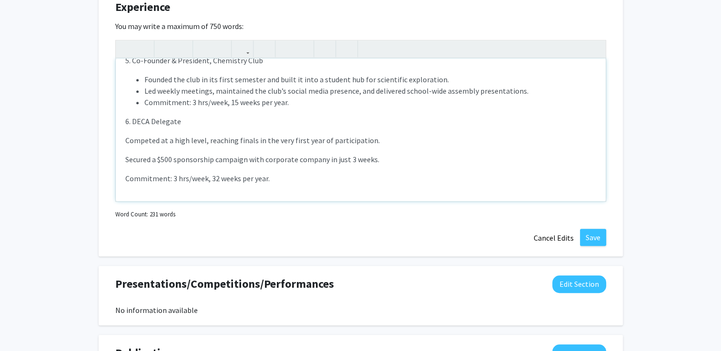
scroll to position [291, 0]
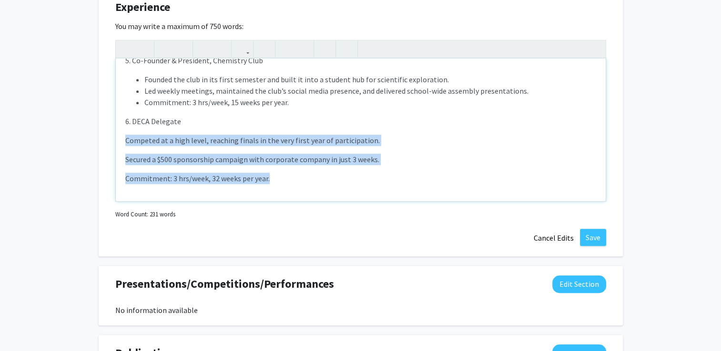
drag, startPoint x: 126, startPoint y: 141, endPoint x: 282, endPoint y: 184, distance: 161.5
click at [282, 184] on div "1. High School Summer Research, [GEOGRAPHIC_DATA][US_STATE] Investigated an Alz…" at bounding box center [361, 130] width 490 height 143
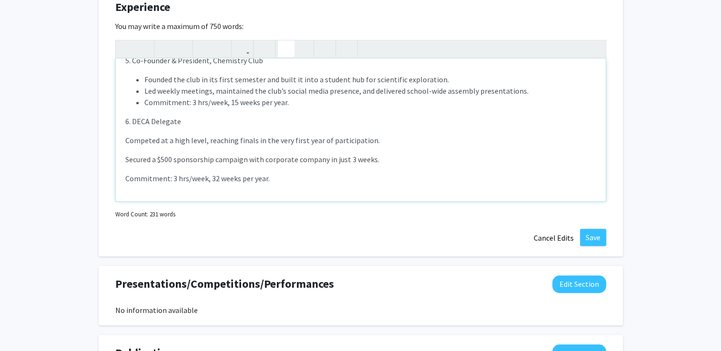
click at [286, 49] on icon "button" at bounding box center [286, 49] width 8 height 16
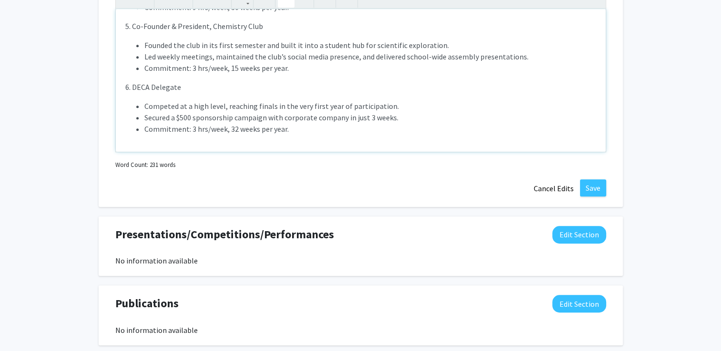
scroll to position [634, 0]
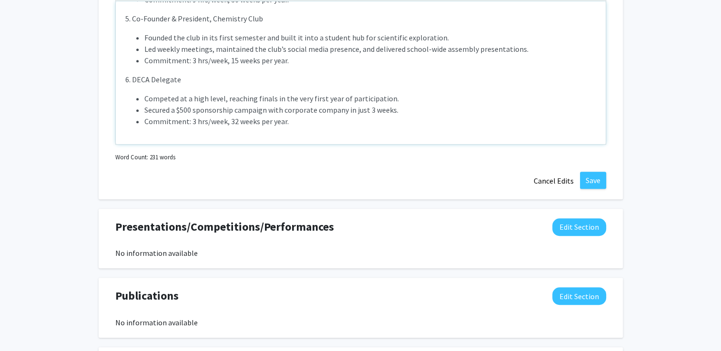
click at [298, 126] on div "1. High School Summer Research, [GEOGRAPHIC_DATA][US_STATE] Investigated an Alz…" at bounding box center [361, 72] width 490 height 143
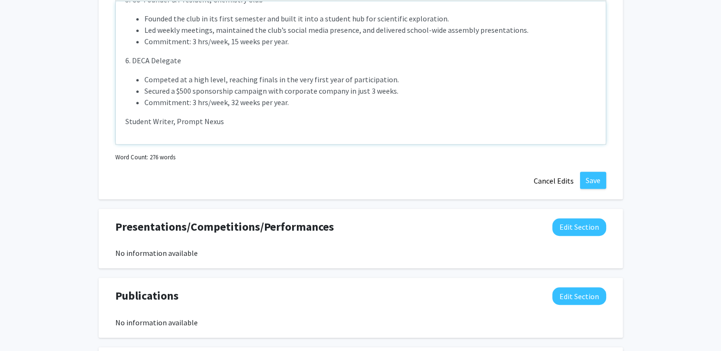
scroll to position [326, 0]
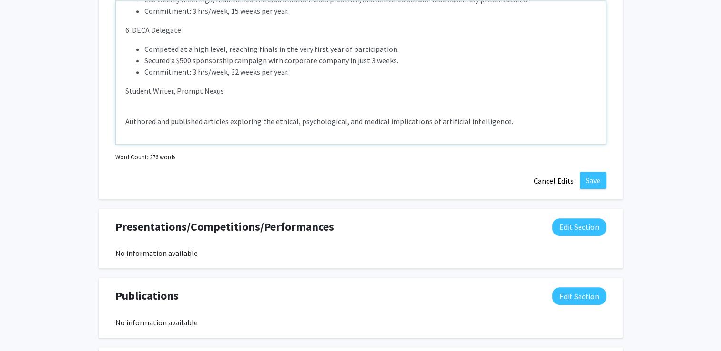
click at [125, 90] on p "Student Writer, Prompt Nexus" at bounding box center [360, 90] width 471 height 11
click at [132, 111] on p "Competed at a high level, reaching finals in the very first year of participati…" at bounding box center [360, 130] width 471 height 175
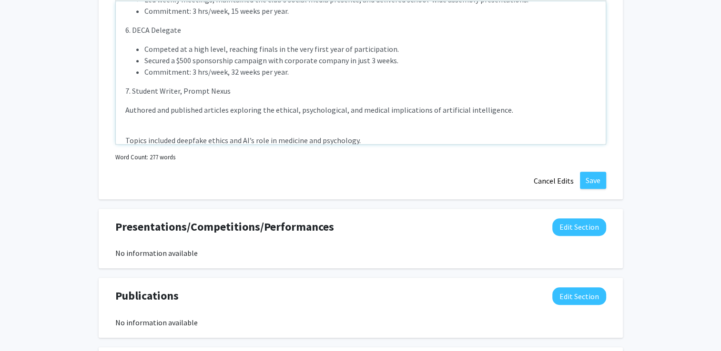
click at [139, 127] on p "Competed at a high level, reaching finals in the very first year of participati…" at bounding box center [360, 125] width 471 height 164
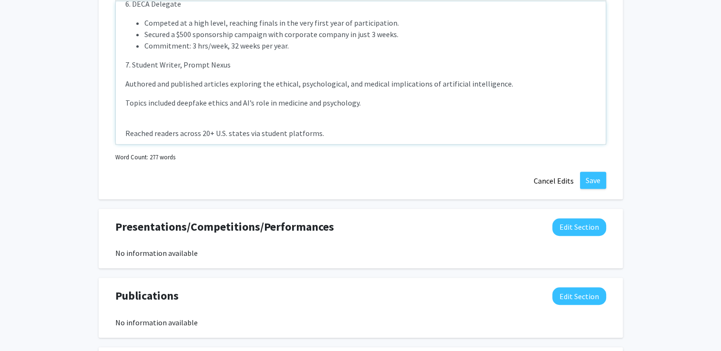
scroll to position [354, 0]
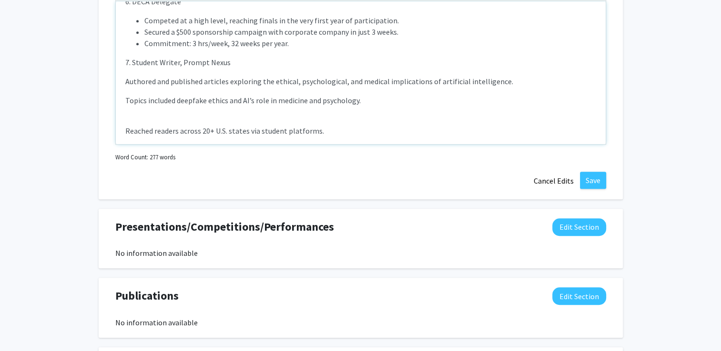
click at [141, 113] on p "Competed at a high level, reaching finals in the very first year of participati…" at bounding box center [360, 91] width 471 height 152
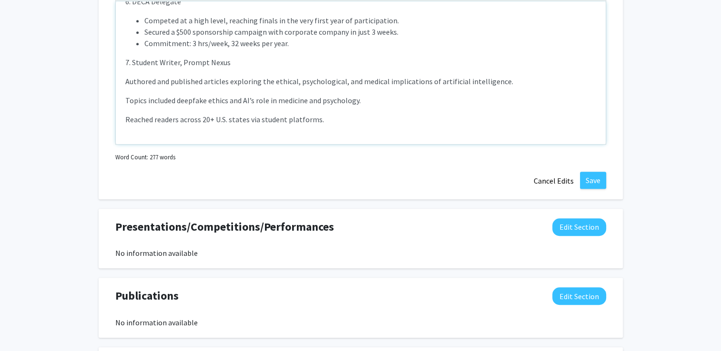
scroll to position [383, 0]
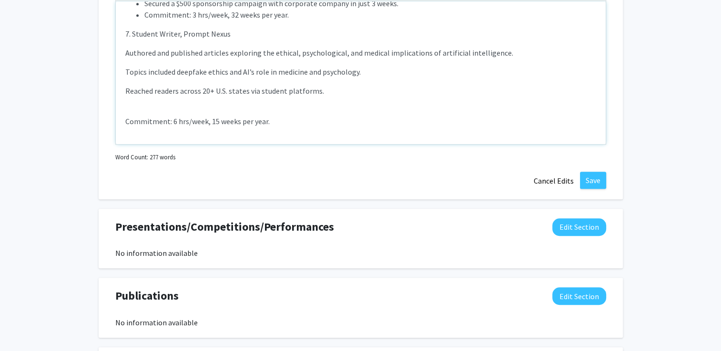
click at [150, 107] on p "Competed at a high level, reaching finals in the very first year of participati…" at bounding box center [360, 56] width 471 height 141
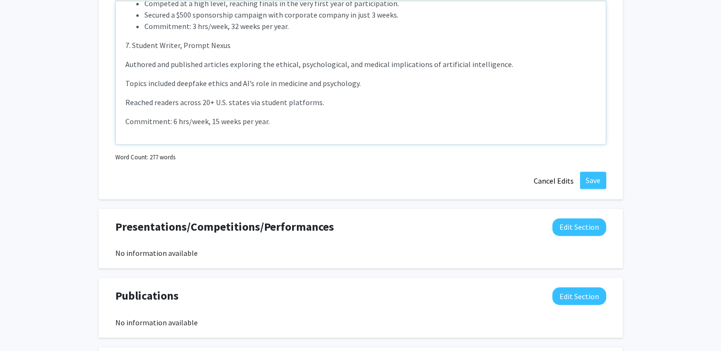
click at [125, 54] on p "Competed at a high level, reaching finals in the very first year of participati…" at bounding box center [360, 63] width 471 height 130
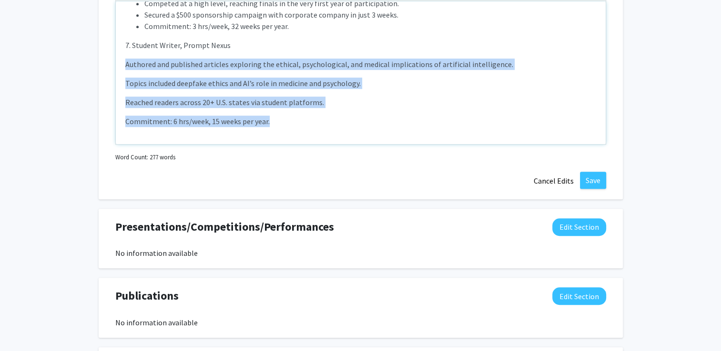
drag, startPoint x: 125, startPoint y: 54, endPoint x: 269, endPoint y: 117, distance: 157.2
click at [269, 117] on p "Competed at a high level, reaching finals in the very first year of participati…" at bounding box center [360, 63] width 471 height 130
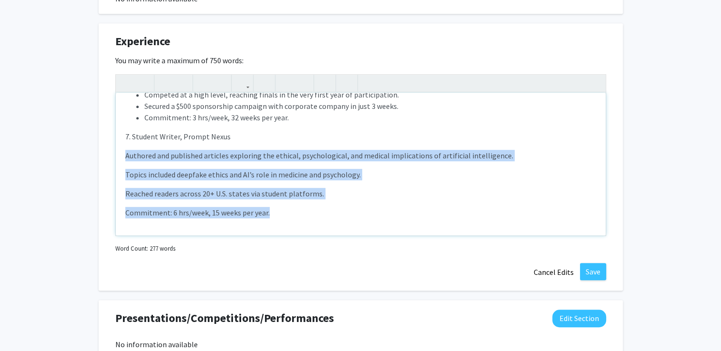
scroll to position [543, 0]
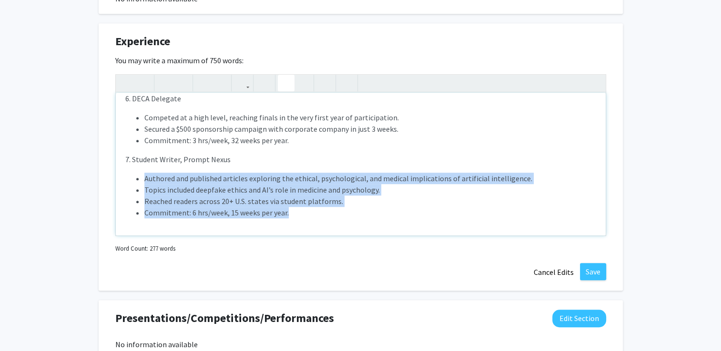
click at [282, 79] on icon "button" at bounding box center [286, 83] width 8 height 16
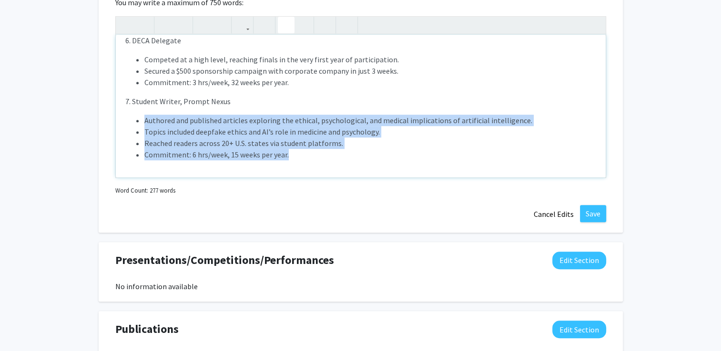
scroll to position [600, 0]
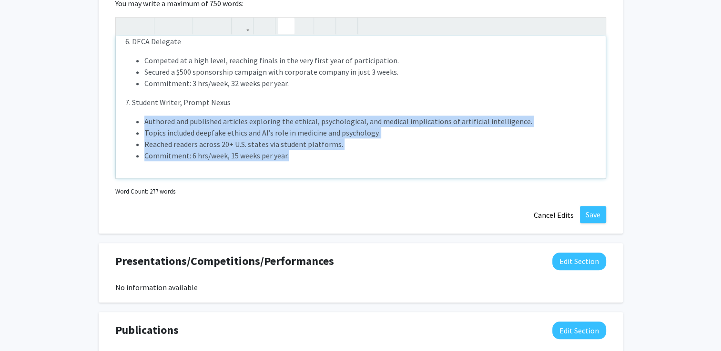
click at [298, 163] on div "1. High School Summer Research, [GEOGRAPHIC_DATA][US_STATE] Investigated an Alz…" at bounding box center [361, 107] width 490 height 143
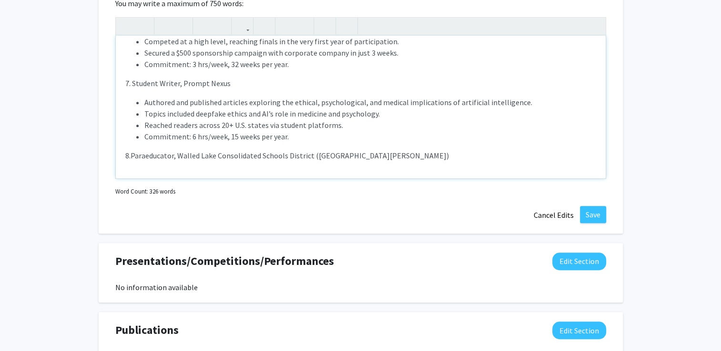
scroll to position [383, 0]
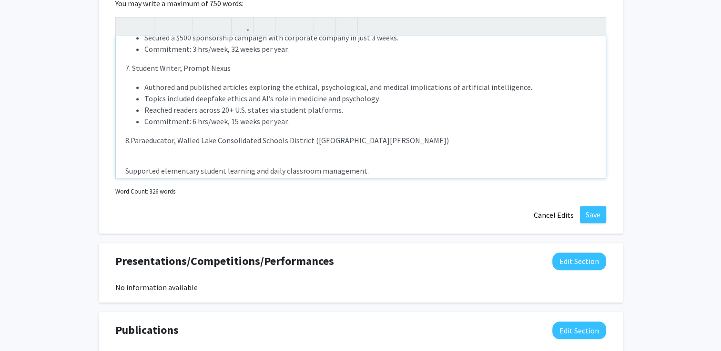
click at [158, 144] on p "8.Paraeducator, Walled Lake Consolidated Schools District ([GEOGRAPHIC_DATA][PE…" at bounding box center [360, 140] width 471 height 11
click at [132, 141] on p "8.Paraeducator, Walled Lake Consolidated Schools District ([GEOGRAPHIC_DATA][PE…" at bounding box center [360, 140] width 471 height 11
click at [219, 138] on p "8. Volunteer Childcare Paraeducator, Walled Lake Consolidated Schools District …" at bounding box center [360, 140] width 471 height 11
click at [317, 135] on p "8. Volunteer Childcare Paraeducator, Walled Lake Consolidated Schools District …" at bounding box center [360, 140] width 471 height 11
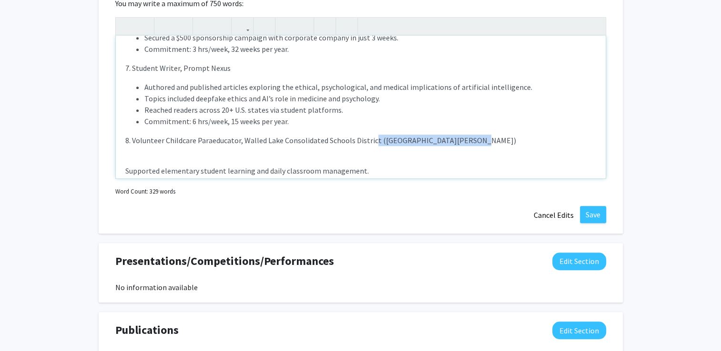
drag, startPoint x: 473, startPoint y: 140, endPoint x: 372, endPoint y: 130, distance: 101.9
click at [372, 130] on p "Authored and published articles exploring the ethical, psychological, and medic…" at bounding box center [360, 174] width 471 height 187
drag, startPoint x: 377, startPoint y: 138, endPoint x: 347, endPoint y: 135, distance: 30.1
click at [347, 135] on p "8. Volunteer Childcare Paraeducator, Walled Lake Consolidated Schools District …" at bounding box center [360, 140] width 471 height 11
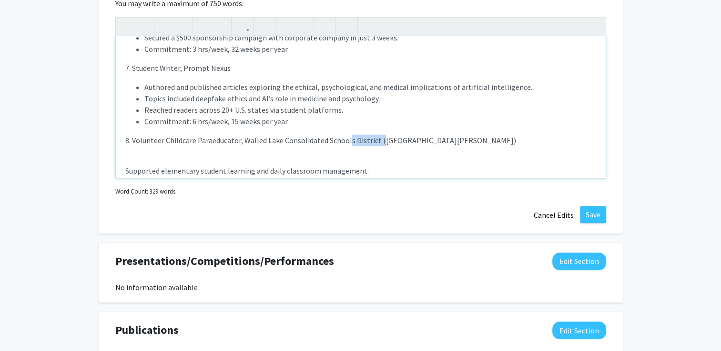
click at [374, 141] on p "8. Volunteer Childcare Paraeducator, Walled Lake Consolidated Schools District …" at bounding box center [360, 140] width 471 height 11
drag, startPoint x: 374, startPoint y: 141, endPoint x: 243, endPoint y: 142, distance: 131.0
click at [243, 142] on p "8. Volunteer Childcare Paraeducator, Walled Lake Consolidated Schools District …" at bounding box center [360, 140] width 471 height 11
click at [333, 132] on p "Authored and published articles exploring the ethical, psychological, and medic…" at bounding box center [360, 174] width 471 height 187
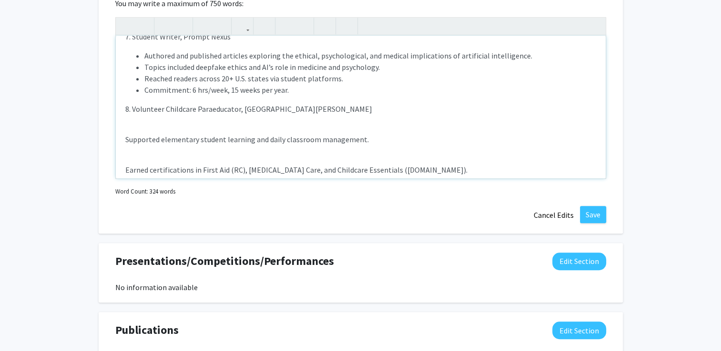
scroll to position [417, 0]
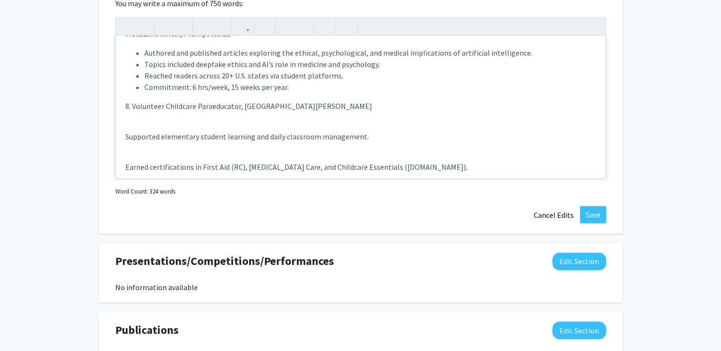
click at [180, 129] on p "Authored and published articles exploring the ethical, psychological, and medic…" at bounding box center [360, 140] width 471 height 187
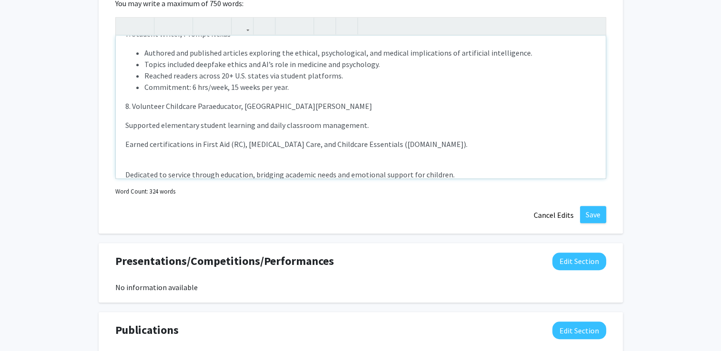
click at [181, 158] on p "Authored and published articles exploring the ethical, psychological, and medic…" at bounding box center [360, 129] width 471 height 164
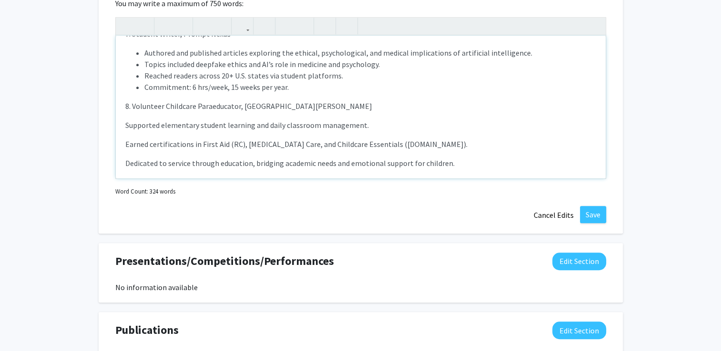
scroll to position [455, 0]
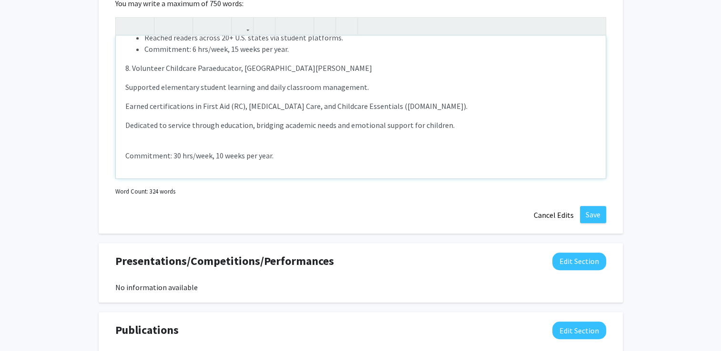
click at [181, 137] on p "Authored and published articles exploring the ethical, psychological, and medic…" at bounding box center [360, 85] width 471 height 152
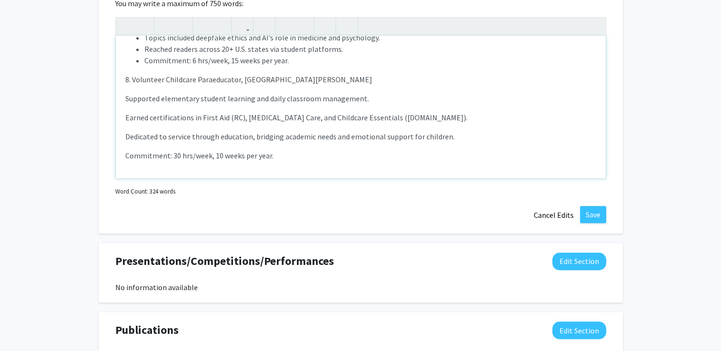
click at [291, 148] on p "Authored and published articles exploring the ethical, psychological, and medic…" at bounding box center [360, 90] width 471 height 141
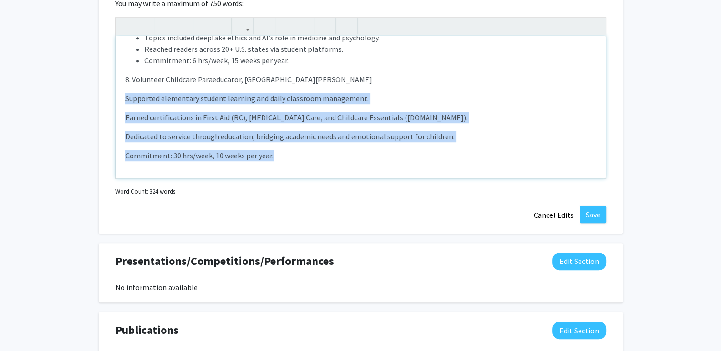
drag, startPoint x: 291, startPoint y: 148, endPoint x: 126, endPoint y: 97, distance: 173.1
click at [126, 97] on p "Authored and published articles exploring the ethical, psychological, and medic…" at bounding box center [360, 90] width 471 height 141
click at [285, 28] on icon "button" at bounding box center [286, 26] width 8 height 16
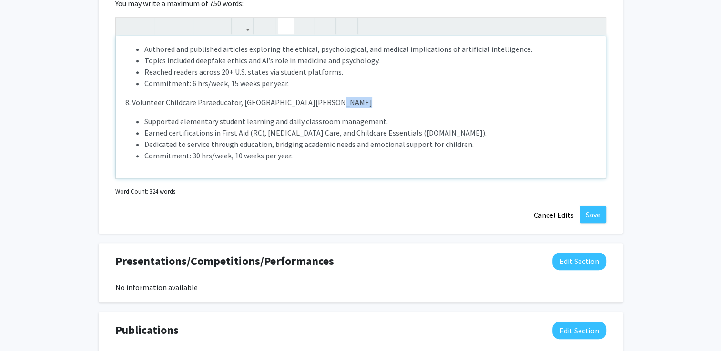
scroll to position [421, 0]
click at [276, 156] on li "Commitment: 30 hrs/week, 10 weeks per year." at bounding box center [370, 155] width 452 height 11
click at [282, 161] on div "1. High School Summer Research, [GEOGRAPHIC_DATA][US_STATE] Investigated an Alz…" at bounding box center [361, 107] width 490 height 143
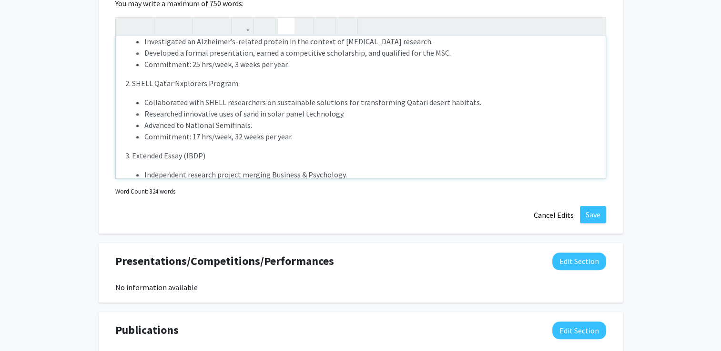
scroll to position [0, 0]
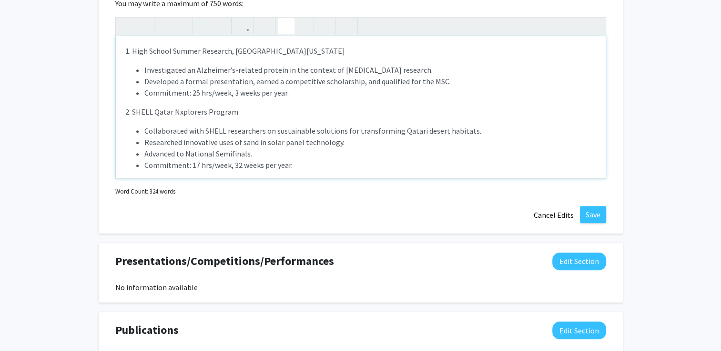
click at [355, 53] on p "1. High School Summer Research, [GEOGRAPHIC_DATA][US_STATE]" at bounding box center [360, 50] width 471 height 11
click at [315, 89] on li "Commitment: 25 hrs/week, 3 weeks per year." at bounding box center [370, 92] width 452 height 11
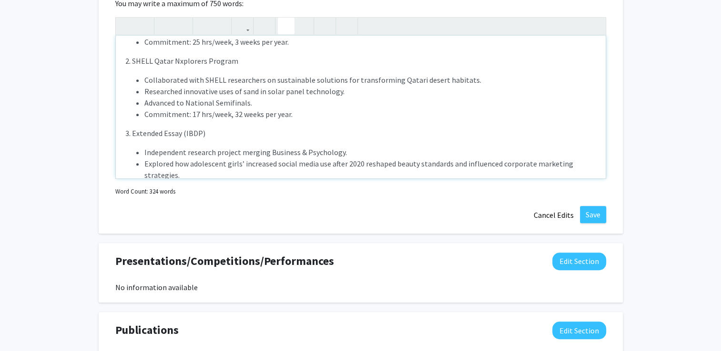
scroll to position [51, 0]
click at [303, 108] on li "Commitment: 17 hrs/week, 32 weeks per year." at bounding box center [370, 113] width 452 height 11
click at [260, 64] on p "2. SHELL Qatar Nxplorers Program" at bounding box center [360, 60] width 471 height 11
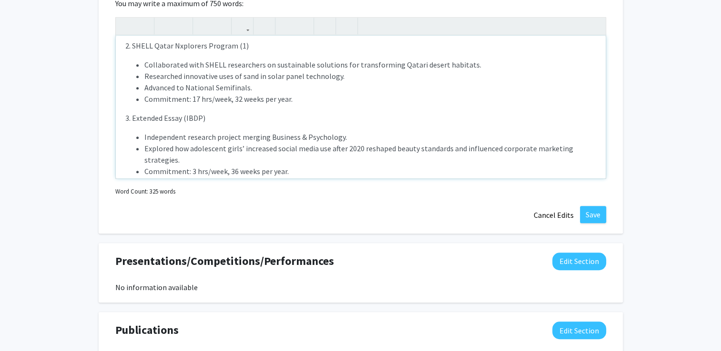
scroll to position [71, 0]
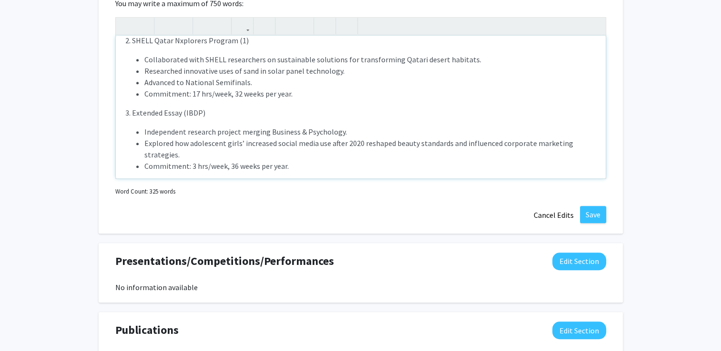
click at [223, 108] on p "3. Extended Essay (IBDP)" at bounding box center [360, 112] width 471 height 11
click at [133, 112] on p "3. Extended Essay" at bounding box center [360, 112] width 471 height 11
click at [209, 116] on p "3. IBDP Extended Essay" at bounding box center [360, 112] width 471 height 11
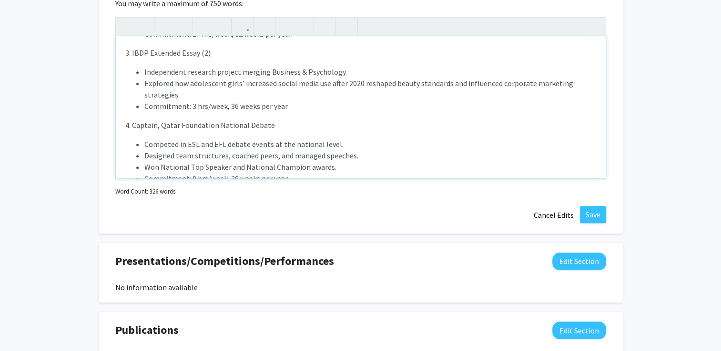
scroll to position [131, 0]
click at [281, 126] on p "4. Captain, Qatar Foundation National Debate" at bounding box center [360, 125] width 471 height 11
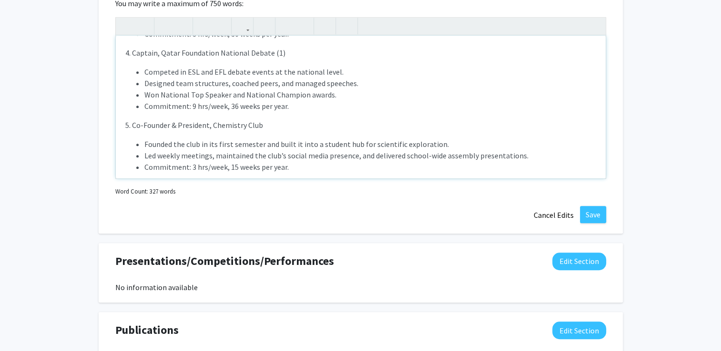
scroll to position [227, 0]
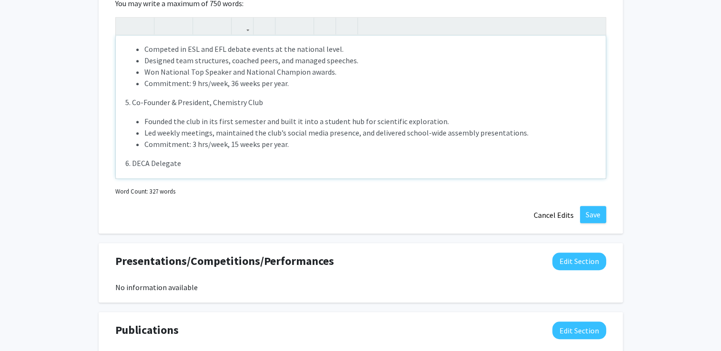
click at [281, 124] on li "Founded the club in its first semester and built it into a student hub for scie…" at bounding box center [370, 121] width 452 height 11
click at [274, 108] on div "1. High School Summer Research, [GEOGRAPHIC_DATA][US_STATE] Investigated an Alz…" at bounding box center [361, 107] width 490 height 143
click at [273, 104] on p "5. Co-Founder & President, Chemistry Club" at bounding box center [360, 102] width 471 height 11
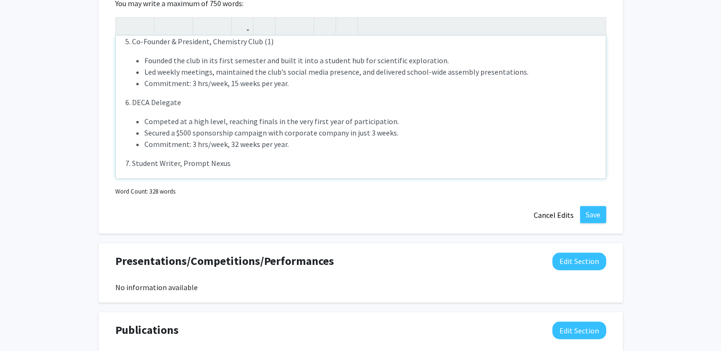
scroll to position [291, 0]
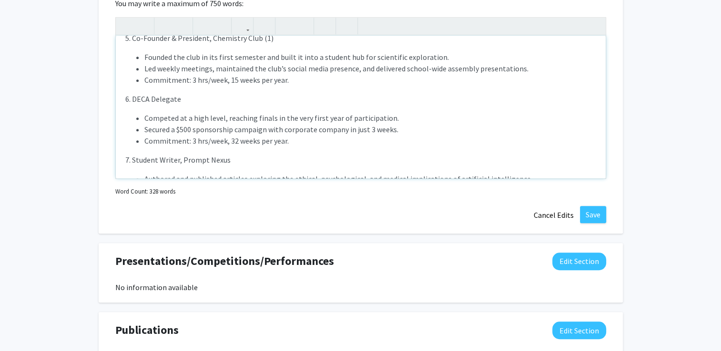
click at [234, 100] on p "6. DECA Delegate" at bounding box center [360, 98] width 471 height 11
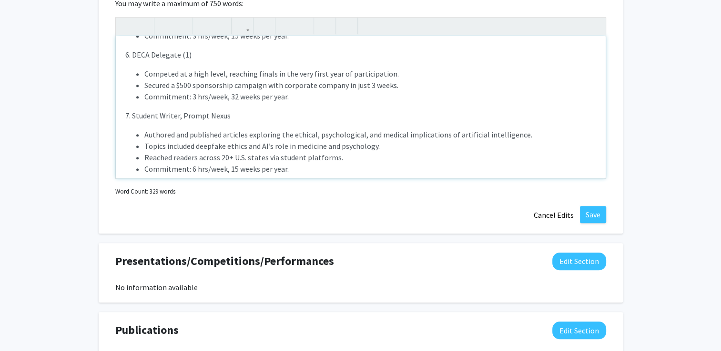
scroll to position [343, 0]
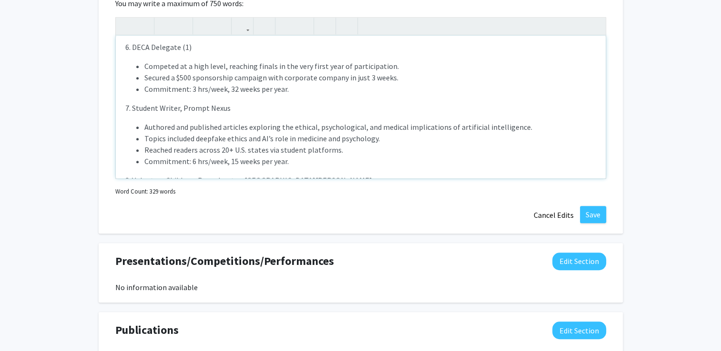
click at [232, 116] on p "Competed at a high level, reaching finals in the very first year of participati…" at bounding box center [360, 149] width 471 height 179
click at [229, 103] on p "7. Student Writer, Prompt Nexus" at bounding box center [360, 107] width 471 height 11
click at [154, 109] on p "7. Student Writer, Prompt Nexus" at bounding box center [360, 107] width 471 height 11
click at [161, 109] on p "7. Student Writer, Prompt Nexus" at bounding box center [360, 107] width 471 height 11
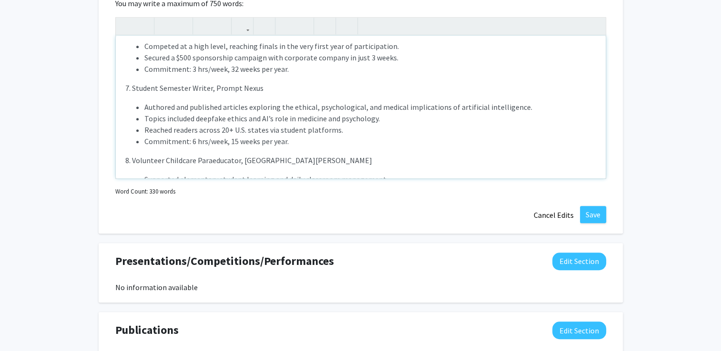
scroll to position [365, 0]
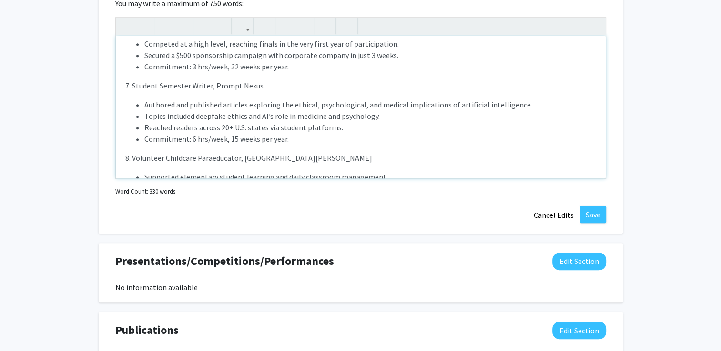
click at [177, 81] on p "7. Student Semester Writer, Prompt Nexus" at bounding box center [360, 85] width 471 height 11
click at [162, 81] on p "7. Student Fall Writer, Prompt Nexus" at bounding box center [360, 85] width 471 height 11
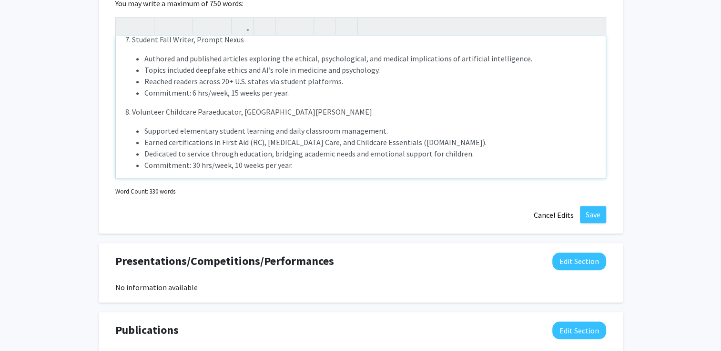
scroll to position [415, 0]
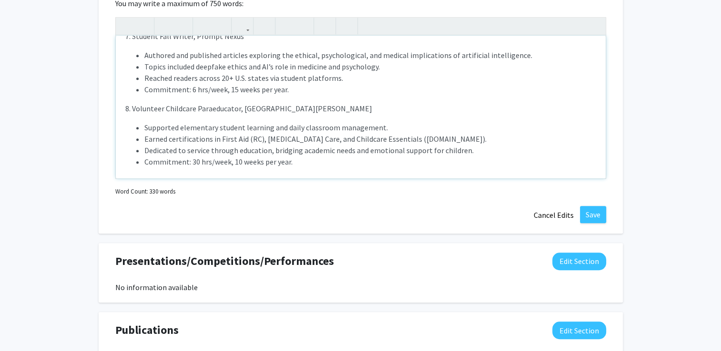
click at [235, 133] on li "Earned certifications in First Aid (RC), [MEDICAL_DATA] Care, and Childcare Ess…" at bounding box center [370, 138] width 452 height 11
click at [217, 94] on p "Authored and published articles exploring the ethical, psychological, and medic…" at bounding box center [360, 109] width 471 height 118
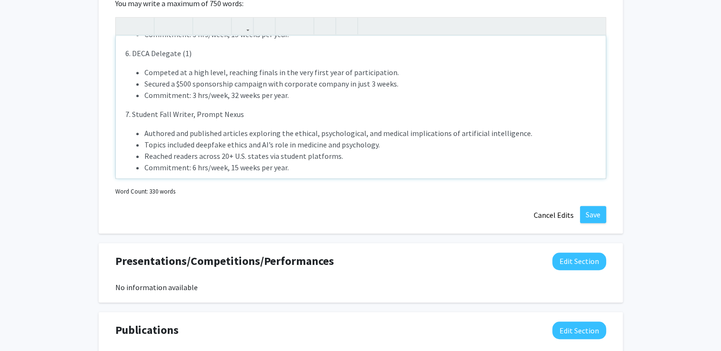
scroll to position [391, 0]
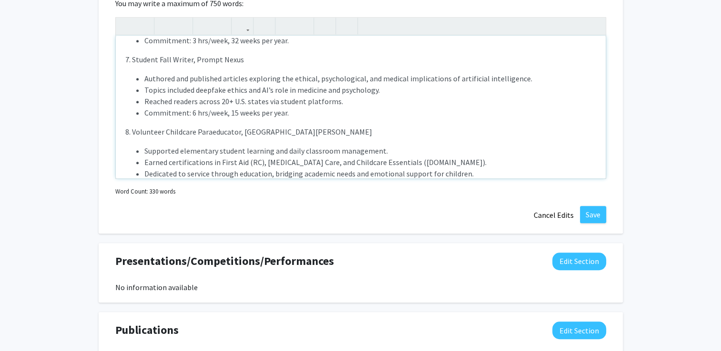
click at [341, 120] on p "Authored and published articles exploring the ethical, psychological, and medic…" at bounding box center [360, 132] width 471 height 118
click at [134, 130] on p "8. Volunteer Childcare Paraeducator, [GEOGRAPHIC_DATA][PERSON_NAME]" at bounding box center [360, 131] width 471 height 11
click at [228, 132] on p "8. Volunteer Summer Childcare Paraeducator, [GEOGRAPHIC_DATA][PERSON_NAME]" at bounding box center [360, 131] width 471 height 11
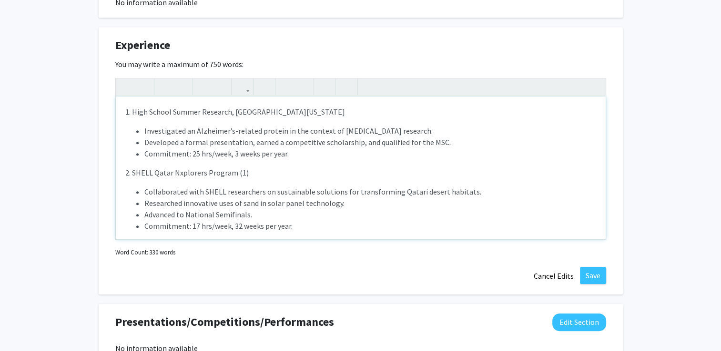
scroll to position [521, 0]
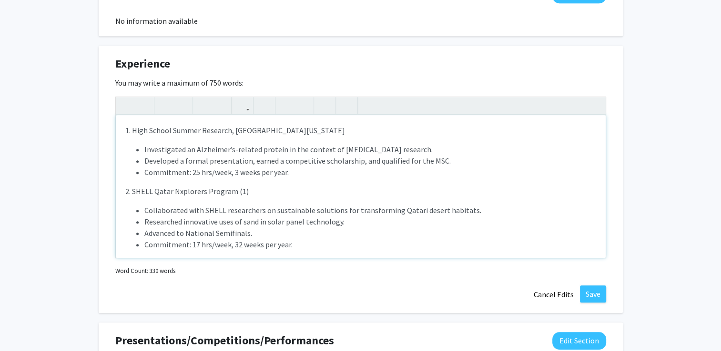
click at [208, 200] on div "1. High School Summer Research, [GEOGRAPHIC_DATA][US_STATE] Investigated an Alz…" at bounding box center [361, 186] width 490 height 143
click at [439, 146] on li "Investigated an Alzheimer’s-related protein in the context of [MEDICAL_DATA] re…" at bounding box center [370, 149] width 452 height 11
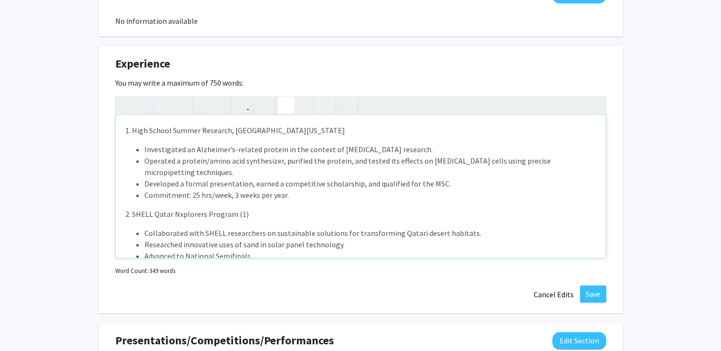
click at [168, 159] on li "Operated a protein/amino acid synthesizer, purified the protein, and tested its…" at bounding box center [370, 166] width 452 height 23
click at [243, 130] on span "1. High School Summer Research, [GEOGRAPHIC_DATA][US_STATE]" at bounding box center [235, 131] width 220 height 10
click at [228, 131] on span "1. High School Summer Research, [GEOGRAPHIC_DATA][US_STATE]" at bounding box center [235, 131] width 220 height 10
click at [250, 180] on li "Developed a formal presentation, earned a competitive scholarship, and qualifie…" at bounding box center [370, 183] width 452 height 11
click at [272, 136] on div "1. High School Summer Research with [PERSON_NAME], [GEOGRAPHIC_DATA][US_STATE] …" at bounding box center [361, 186] width 490 height 143
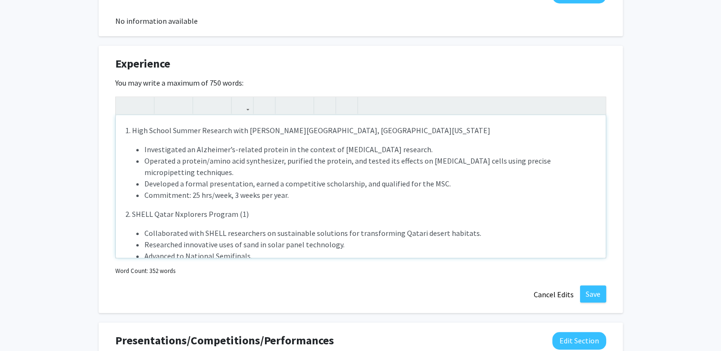
click at [327, 179] on li "Developed a formal presentation, earned a competitive scholarship, and qualifie…" at bounding box center [370, 183] width 452 height 11
click at [530, 167] on li "Operated a protein/amino acid synthesizer, purified the protein, and tested its…" at bounding box center [370, 166] width 452 height 23
click at [522, 160] on li "Operated a protein/amino acid synthesizer, purified the protein, and tested its…" at bounding box center [370, 166] width 452 height 23
click at [276, 211] on p "2. SHELL Qatar Nxplorers Program (1)" at bounding box center [360, 214] width 471 height 11
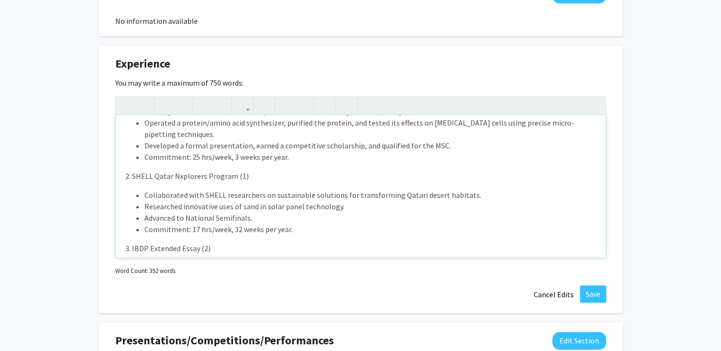
scroll to position [0, 0]
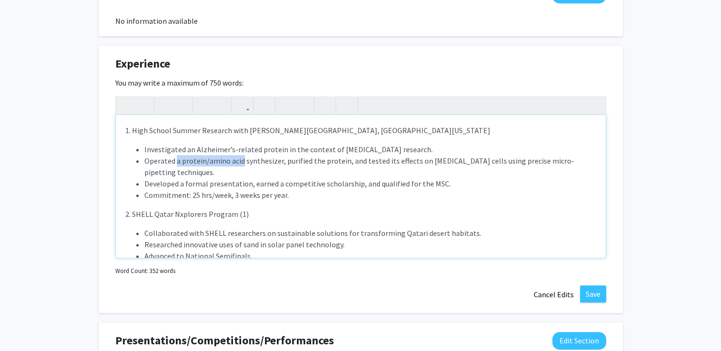
drag, startPoint x: 241, startPoint y: 161, endPoint x: 175, endPoint y: 157, distance: 65.4
click at [175, 157] on li "Operated a protein/amino acid synthesizer, purified the protein, and tested its…" at bounding box center [370, 166] width 452 height 23
click at [227, 170] on li "Operated solid phase peptide synthesizer, purified the protein, and tested its …" at bounding box center [370, 166] width 452 height 23
click at [400, 158] on li "Operated solid phase peptide synthesizer, purified the protein, and tested its …" at bounding box center [370, 166] width 452 height 23
click at [175, 180] on li "Developed a formal presentation, earned a competitive scholarship, and qualifie…" at bounding box center [370, 183] width 452 height 11
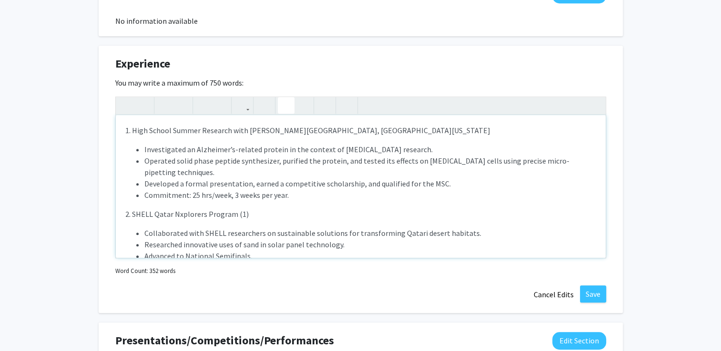
click at [181, 169] on li "Operated solid phase peptide synthesizer, purified the protein, and tested its …" at bounding box center [370, 166] width 452 height 23
type textarea "<l><ipsu dolor="sita-cons: 3adi;">2. Elit Seddoe Tempor Incididu utla Et. Dolo-…"
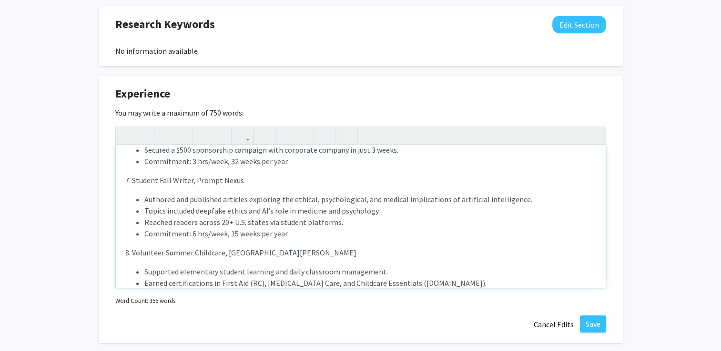
scroll to position [444, 0]
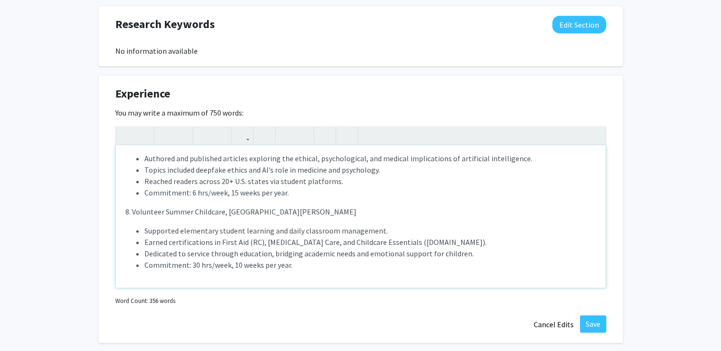
click at [325, 207] on p "8. Volunteer Summer Childcare, [GEOGRAPHIC_DATA][PERSON_NAME]" at bounding box center [360, 211] width 471 height 11
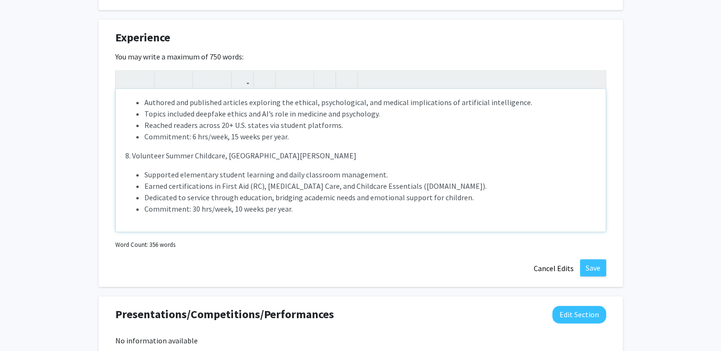
scroll to position [547, 0]
click at [598, 265] on button "Save" at bounding box center [593, 268] width 26 height 17
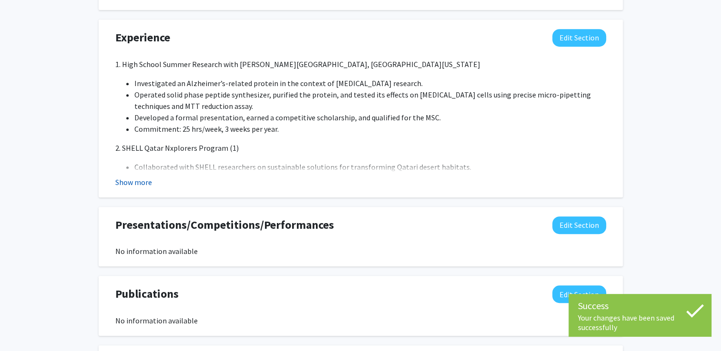
click at [129, 182] on button "Show more" at bounding box center [133, 182] width 37 height 11
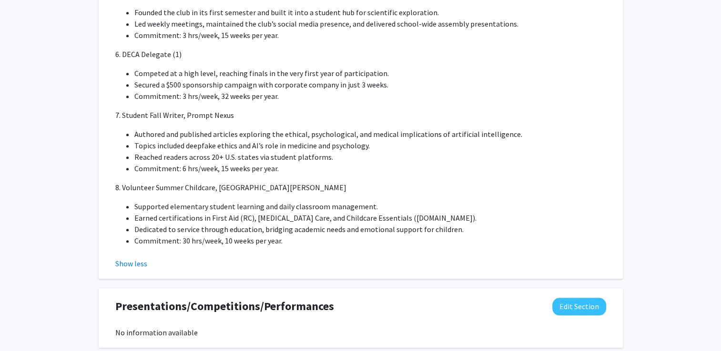
scroll to position [1101, 0]
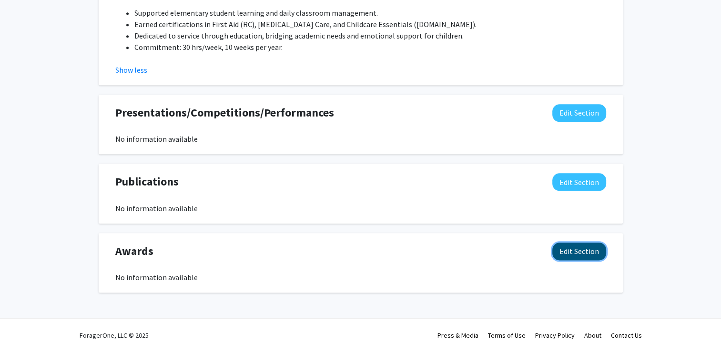
click at [592, 248] on button "Edit Section" at bounding box center [579, 252] width 54 height 18
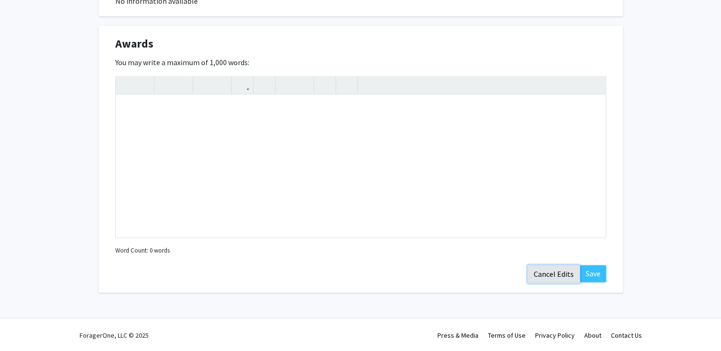
click at [534, 279] on button "Cancel Edits" at bounding box center [553, 274] width 52 height 18
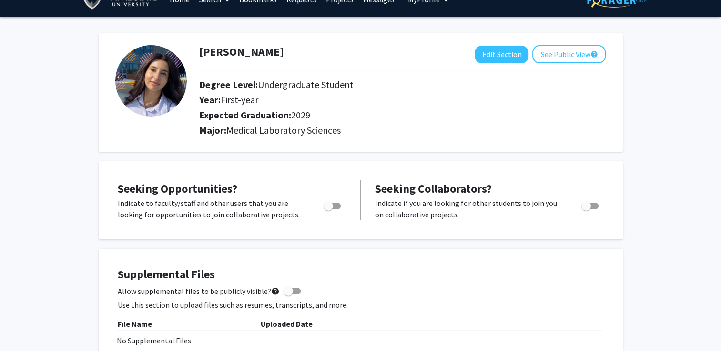
scroll to position [17, 0]
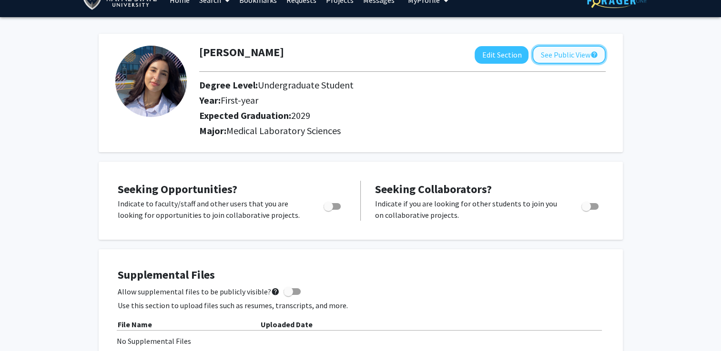
click at [568, 49] on button "See Public View help" at bounding box center [568, 55] width 73 height 18
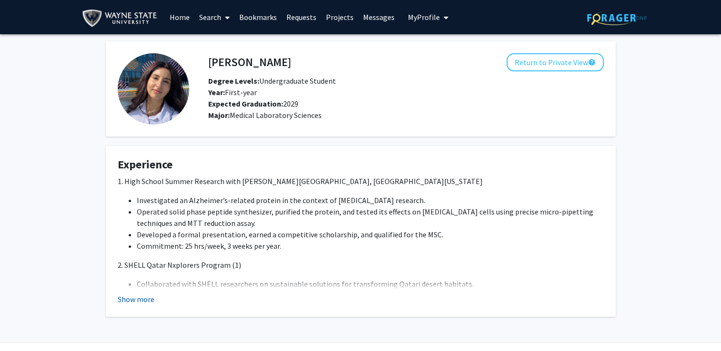
click at [130, 298] on button "Show more" at bounding box center [136, 299] width 37 height 11
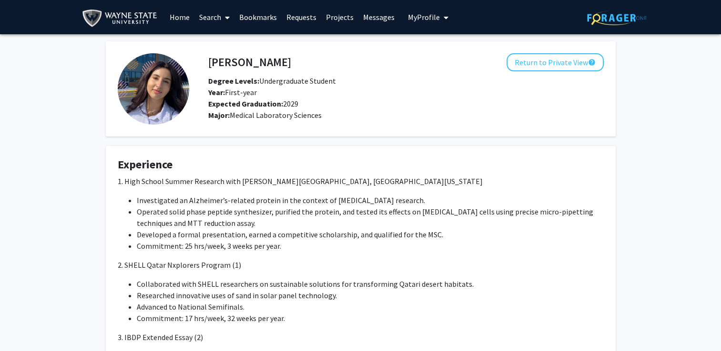
click at [226, 12] on span at bounding box center [225, 17] width 9 height 33
click at [239, 40] on span "Faculty/Staff" at bounding box center [229, 43] width 70 height 19
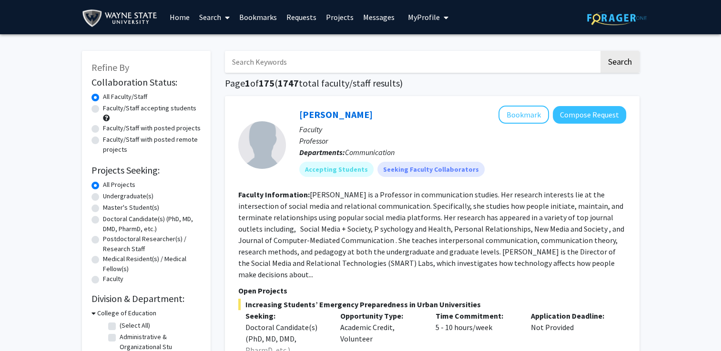
click at [154, 111] on label "Faculty/Staff accepting students" at bounding box center [149, 108] width 93 height 10
click at [109, 110] on input "Faculty/Staff accepting students" at bounding box center [106, 106] width 6 height 6
radio input "true"
click at [417, 21] on span "My Profile" at bounding box center [424, 17] width 32 height 10
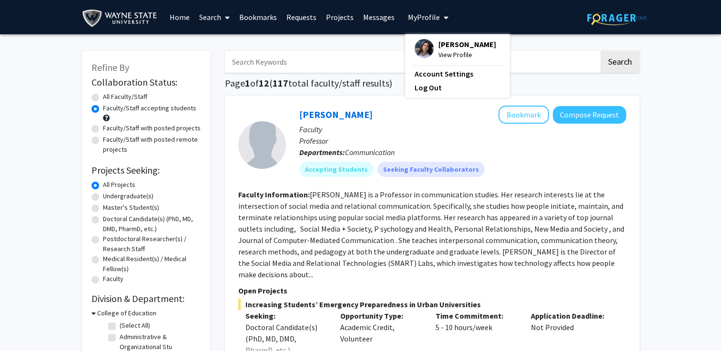
click at [418, 45] on img at bounding box center [423, 48] width 19 height 19
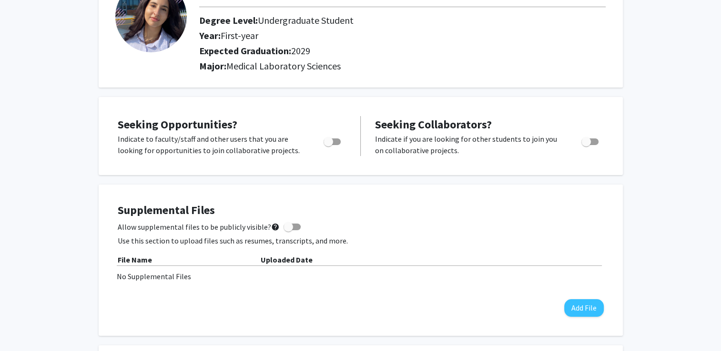
scroll to position [99, 0]
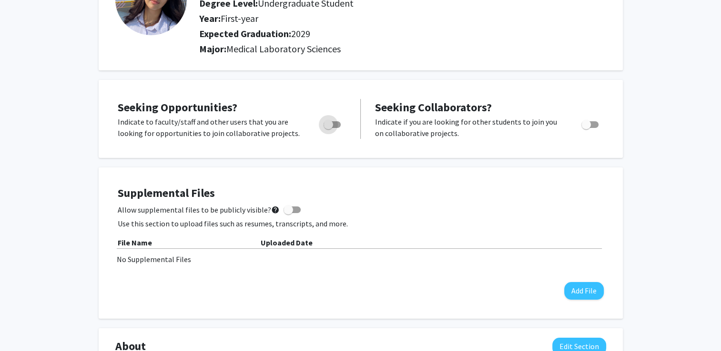
click at [334, 126] on span "Toggle" at bounding box center [331, 124] width 17 height 7
click at [328, 128] on input "Are you actively seeking opportunities?" at bounding box center [328, 128] width 0 height 0
checkbox input "true"
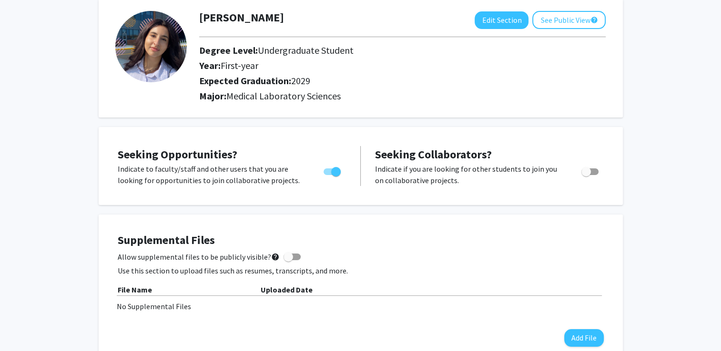
scroll to position [0, 0]
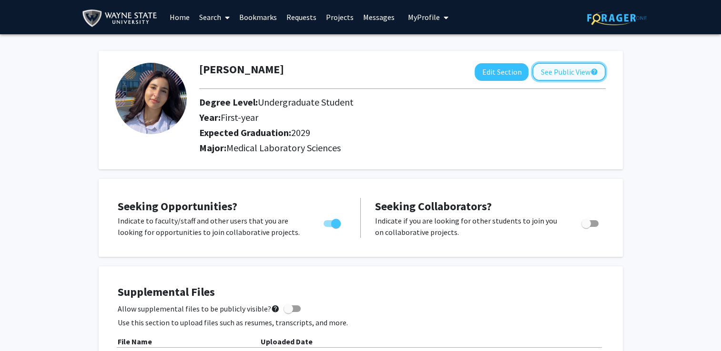
click at [582, 77] on button "See Public View help" at bounding box center [568, 72] width 73 height 18
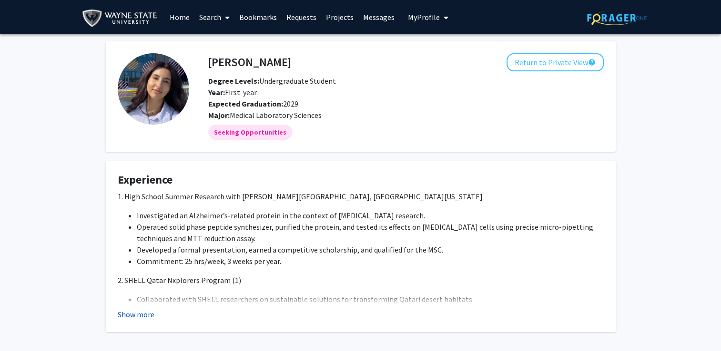
click at [133, 313] on button "Show more" at bounding box center [136, 314] width 37 height 11
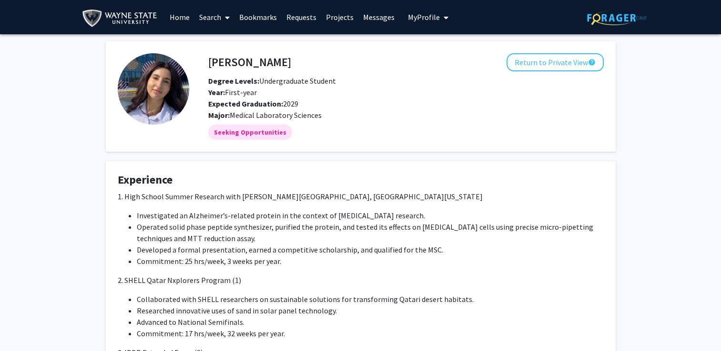
click at [219, 15] on link "Search" at bounding box center [214, 16] width 40 height 33
click at [220, 46] on span "Faculty/Staff" at bounding box center [229, 43] width 70 height 19
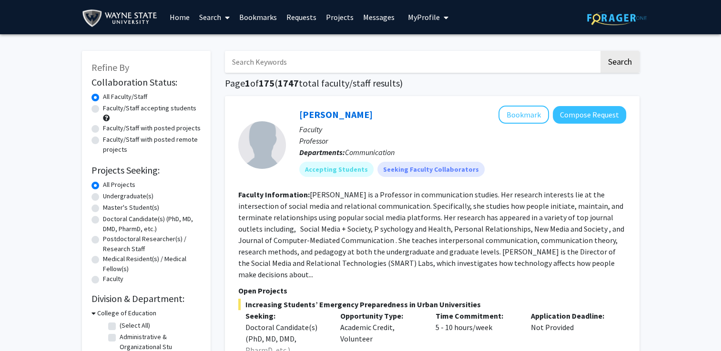
click at [162, 110] on label "Faculty/Staff accepting students" at bounding box center [149, 108] width 93 height 10
click at [109, 110] on input "Faculty/Staff accepting students" at bounding box center [106, 106] width 6 height 6
radio input "true"
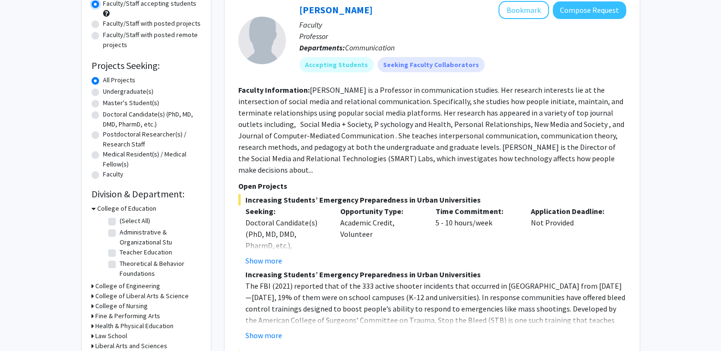
scroll to position [106, 0]
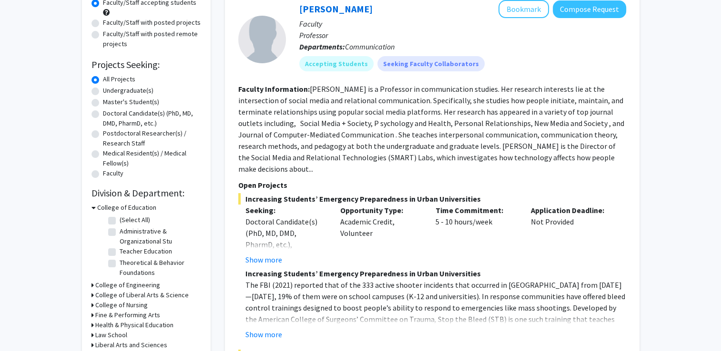
click at [130, 93] on label "Undergraduate(s)" at bounding box center [128, 91] width 50 height 10
click at [109, 92] on input "Undergraduate(s)" at bounding box center [106, 89] width 6 height 6
radio input "true"
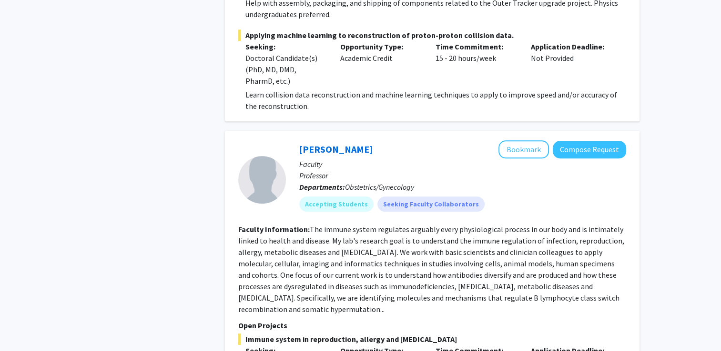
scroll to position [916, 0]
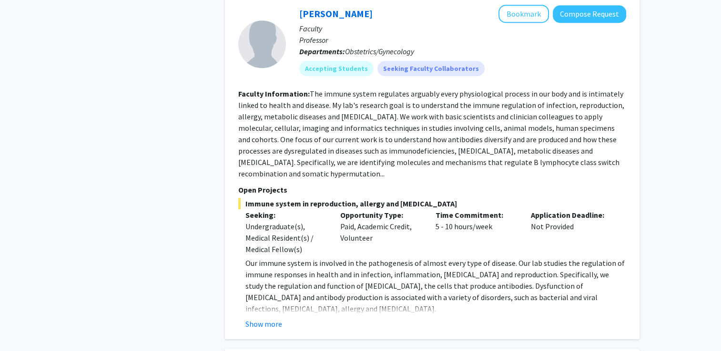
click at [486, 132] on section "Faculty Information: The immune system regulates arguably every physiological p…" at bounding box center [432, 133] width 388 height 91
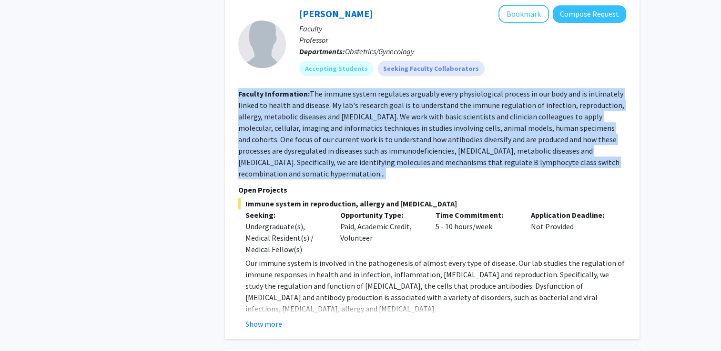
click at [486, 132] on section "Faculty Information: The immune system regulates arguably every physiological p…" at bounding box center [432, 133] width 388 height 91
drag, startPoint x: 486, startPoint y: 132, endPoint x: 453, endPoint y: 135, distance: 32.9
click at [453, 135] on fg-read-more "The immune system regulates arguably every physiological process in our body an…" at bounding box center [431, 134] width 386 height 90
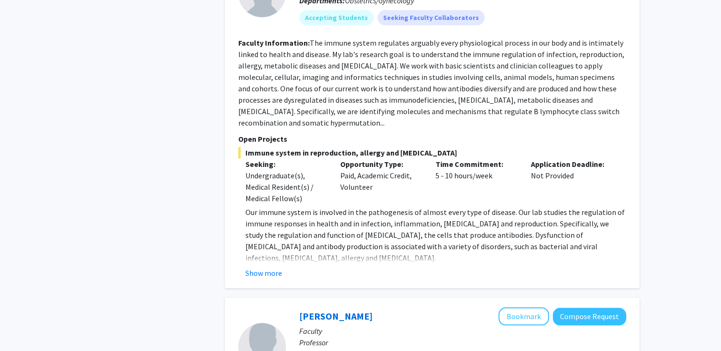
scroll to position [968, 0]
click at [263, 265] on fg-read-more "Our immune system is involved in the pathogenesis of almost every type of disea…" at bounding box center [432, 242] width 388 height 72
click at [266, 273] on button "Show more" at bounding box center [263, 272] width 37 height 11
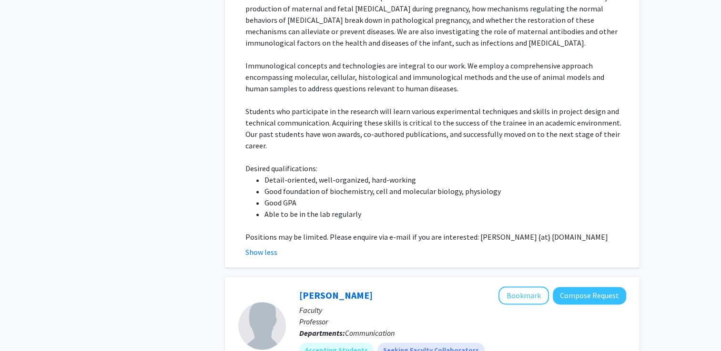
scroll to position [1275, 0]
click at [371, 175] on span "Detail-oriented, well-organized, hard-working" at bounding box center [339, 180] width 151 height 10
drag, startPoint x: 371, startPoint y: 169, endPoint x: 373, endPoint y: 191, distance: 23.0
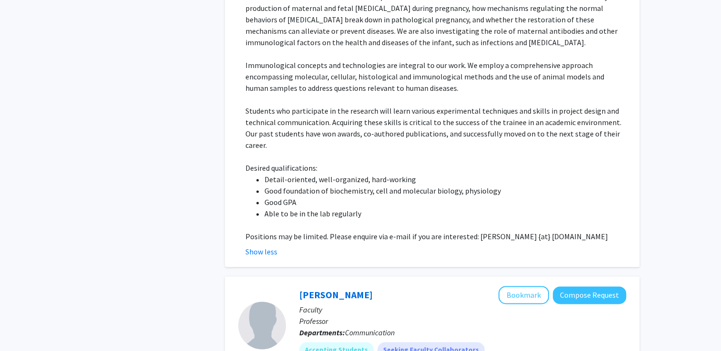
click at [373, 197] on li "Good GPA" at bounding box center [444, 202] width 361 height 11
drag, startPoint x: 373, startPoint y: 191, endPoint x: 404, endPoint y: 191, distance: 31.0
click at [404, 197] on li "Good GPA" at bounding box center [444, 202] width 361 height 11
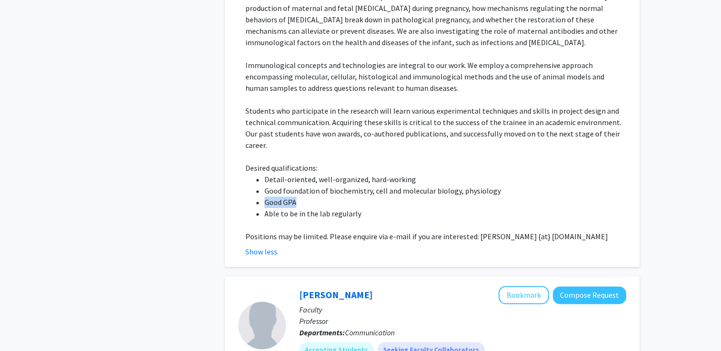
click at [404, 197] on li "Good GPA" at bounding box center [444, 202] width 361 height 11
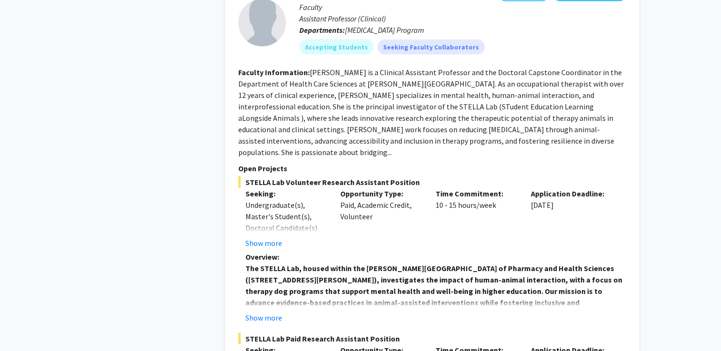
scroll to position [2107, 0]
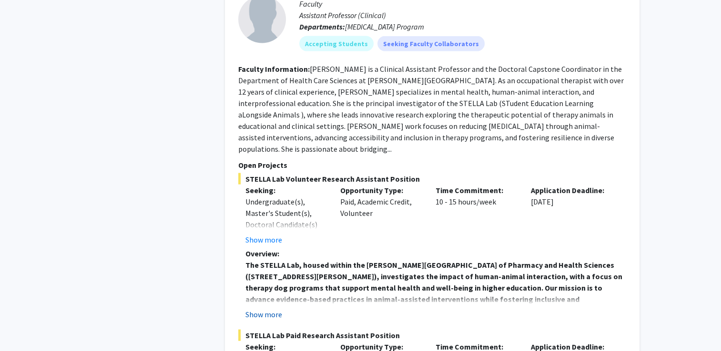
click at [267, 309] on button "Show more" at bounding box center [263, 314] width 37 height 11
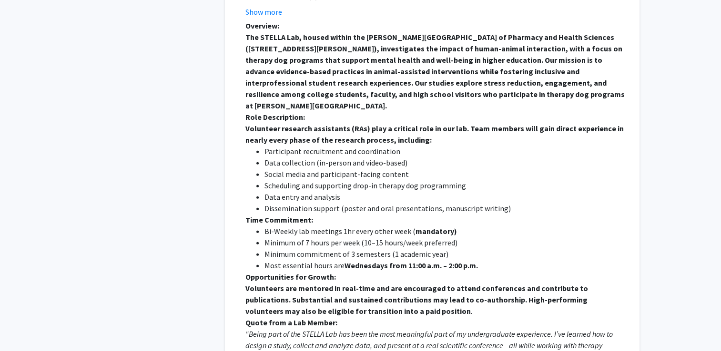
scroll to position [2334, 0]
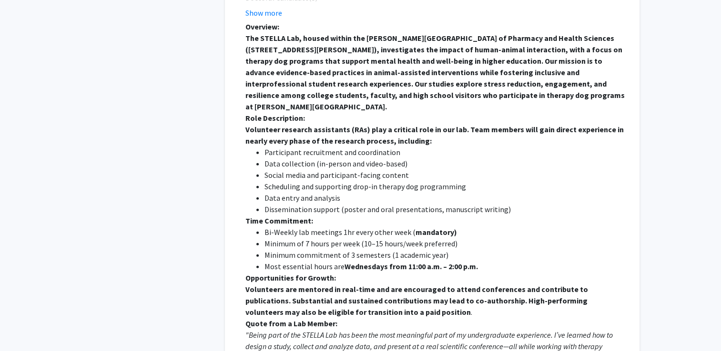
click at [526, 284] on p "Volunteers are mentored in real-time and are encouraged to attend conferences a…" at bounding box center [435, 301] width 381 height 34
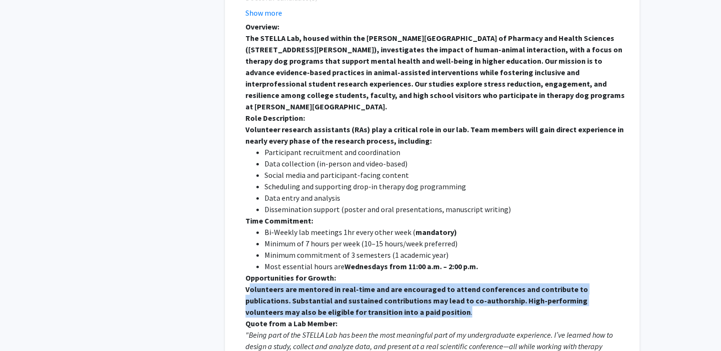
click at [526, 284] on p "Volunteers are mentored in real-time and are encouraged to attend conferences a…" at bounding box center [435, 301] width 381 height 34
drag, startPoint x: 526, startPoint y: 246, endPoint x: 472, endPoint y: 241, distance: 53.6
click at [472, 285] on strong "Volunteers are mentored in real-time and are encouraged to attend conferences a…" at bounding box center [416, 301] width 342 height 32
drag, startPoint x: 472, startPoint y: 241, endPoint x: 461, endPoint y: 267, distance: 28.8
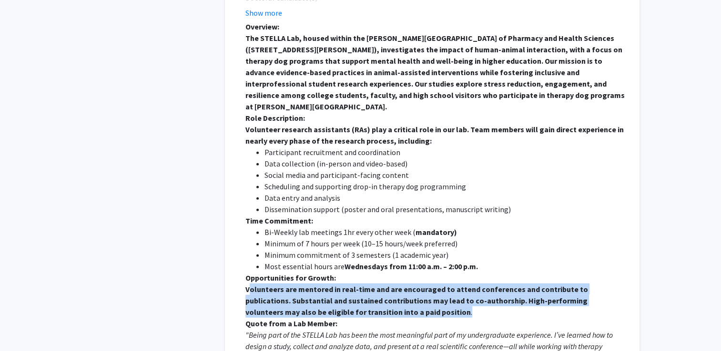
click at [461, 284] on p "Volunteers are mentored in real-time and are encouraged to attend conferences a…" at bounding box center [435, 301] width 381 height 34
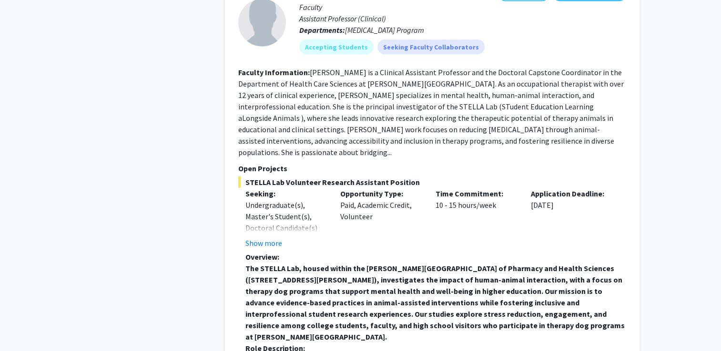
scroll to position [2111, 0]
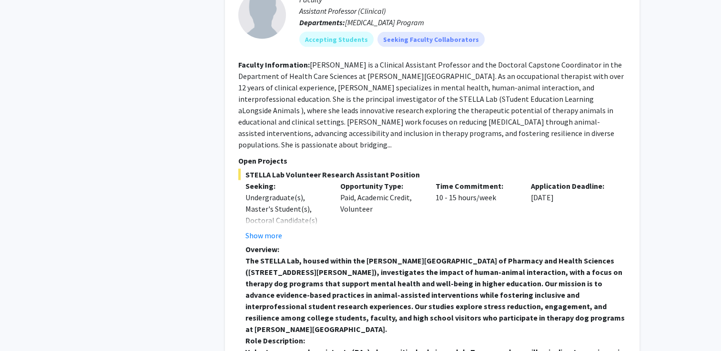
click at [423, 256] on strong "The STELLA Lab, housed within the [PERSON_NAME][GEOGRAPHIC_DATA] of Pharmacy an…" at bounding box center [434, 295] width 379 height 78
drag, startPoint x: 423, startPoint y: 249, endPoint x: 431, endPoint y: 266, distance: 18.8
click at [431, 266] on strong "The STELLA Lab, housed within the [PERSON_NAME][GEOGRAPHIC_DATA] of Pharmacy an…" at bounding box center [434, 295] width 379 height 78
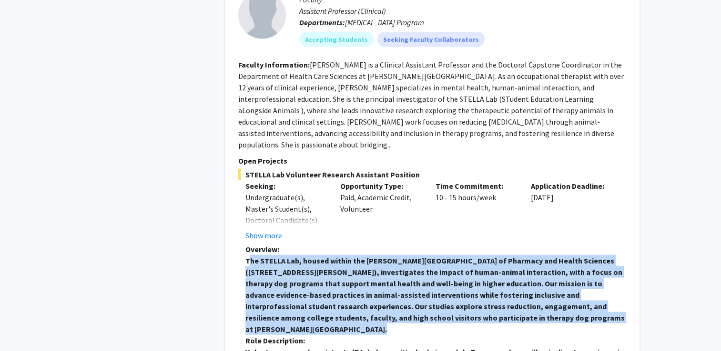
click at [431, 266] on p "The STELLA Lab, housed within the [PERSON_NAME][GEOGRAPHIC_DATA] of Pharmacy an…" at bounding box center [435, 295] width 381 height 80
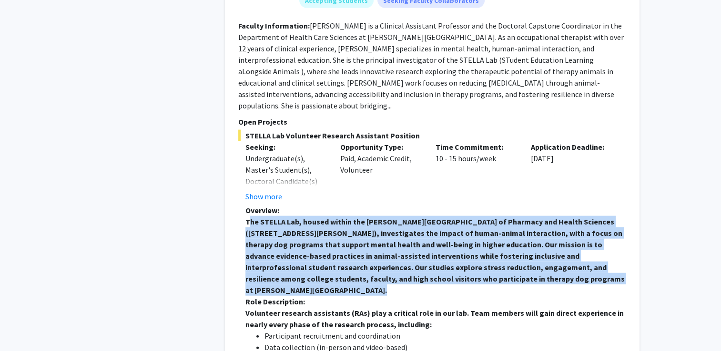
scroll to position [2151, 0]
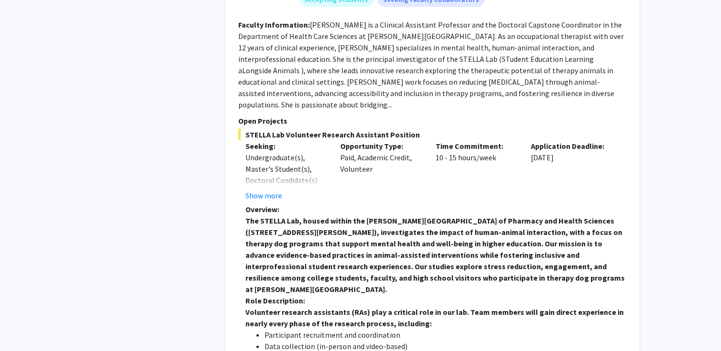
drag, startPoint x: 431, startPoint y: 266, endPoint x: 411, endPoint y: 306, distance: 44.5
click at [411, 352] on li "Social media and participant-facing content" at bounding box center [444, 357] width 361 height 11
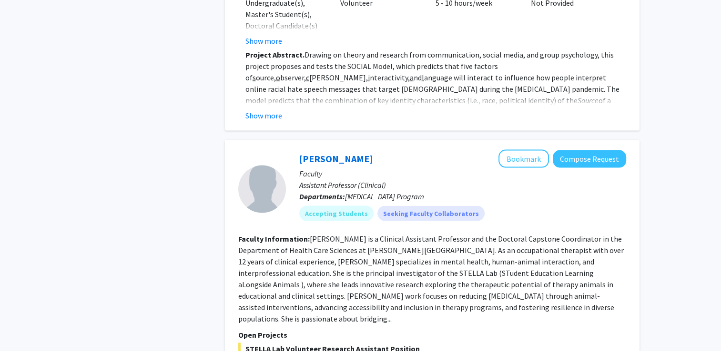
scroll to position [1935, 0]
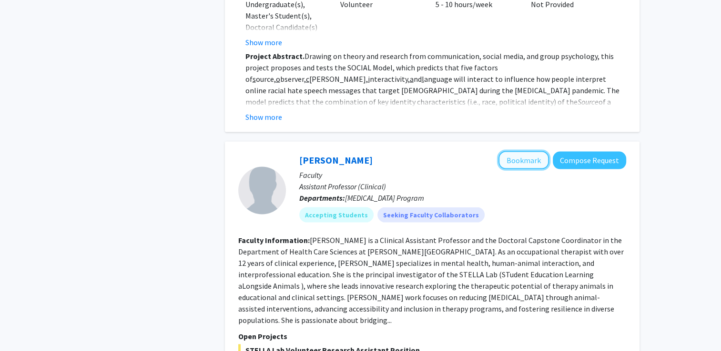
click at [518, 151] on button "Bookmark" at bounding box center [523, 160] width 50 height 18
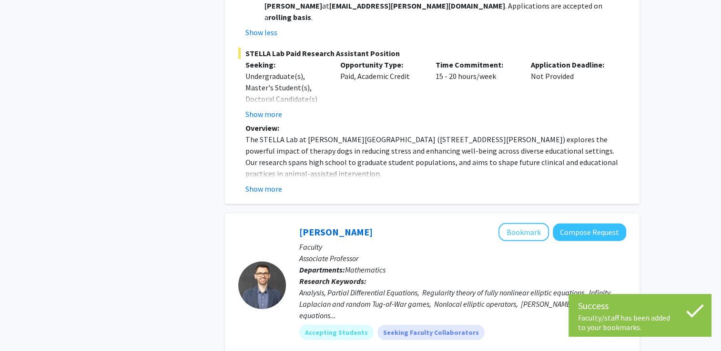
scroll to position [2806, 0]
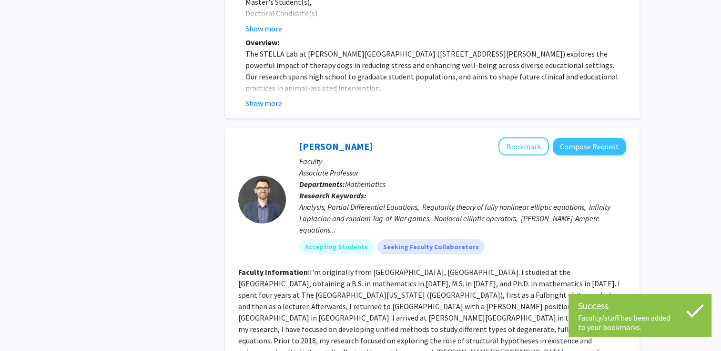
click at [454, 179] on p "Departments: Mathematics" at bounding box center [462, 184] width 327 height 11
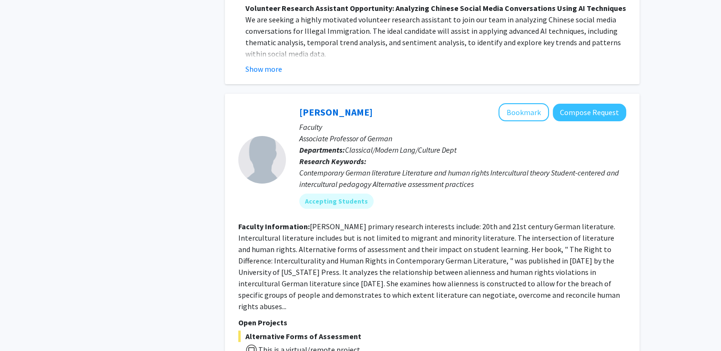
scroll to position [3757, 0]
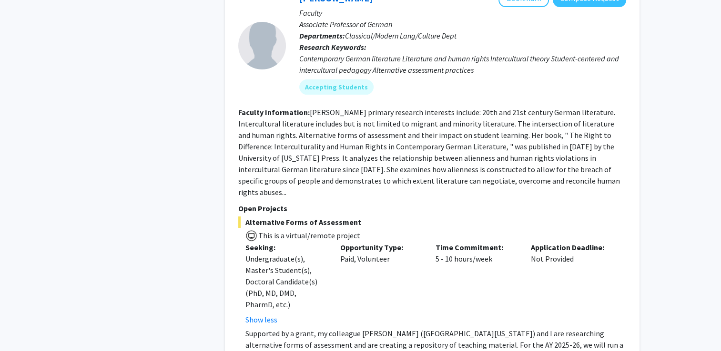
scroll to position [3836, 0]
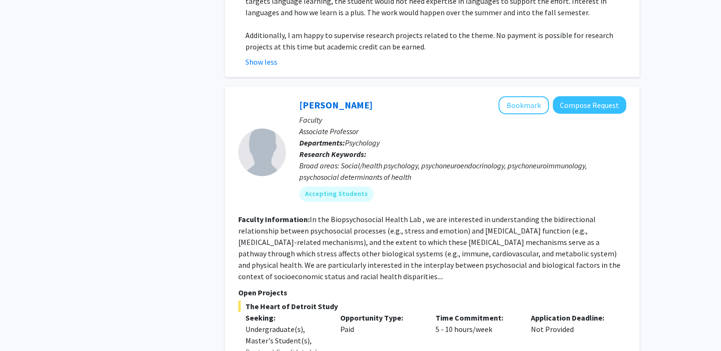
scroll to position [4214, 0]
